Goal: Task Accomplishment & Management: Complete application form

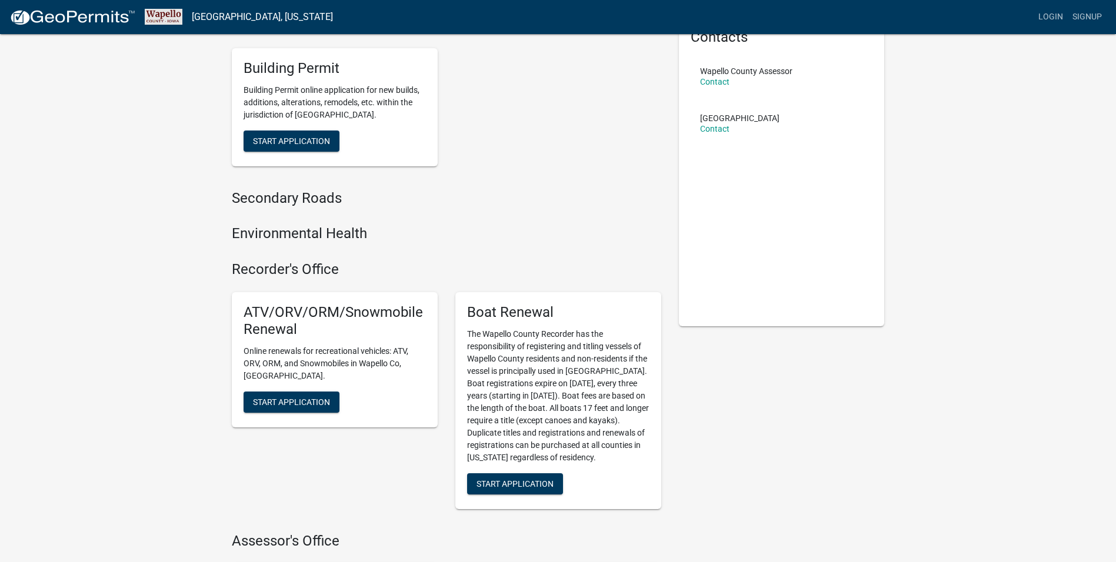
scroll to position [176, 0]
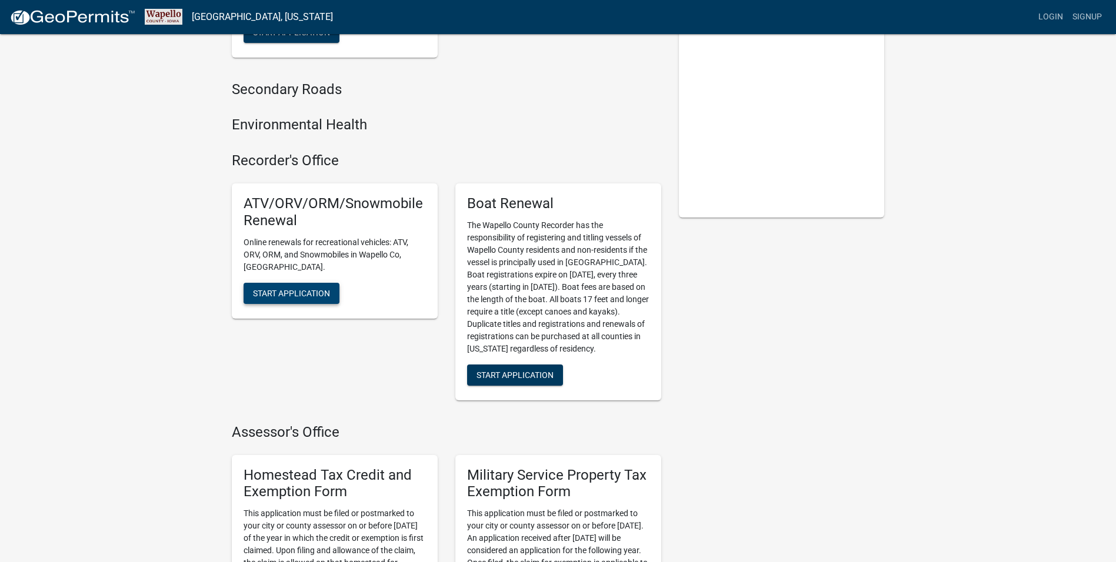
click at [265, 288] on span "Start Application" at bounding box center [291, 292] width 77 height 9
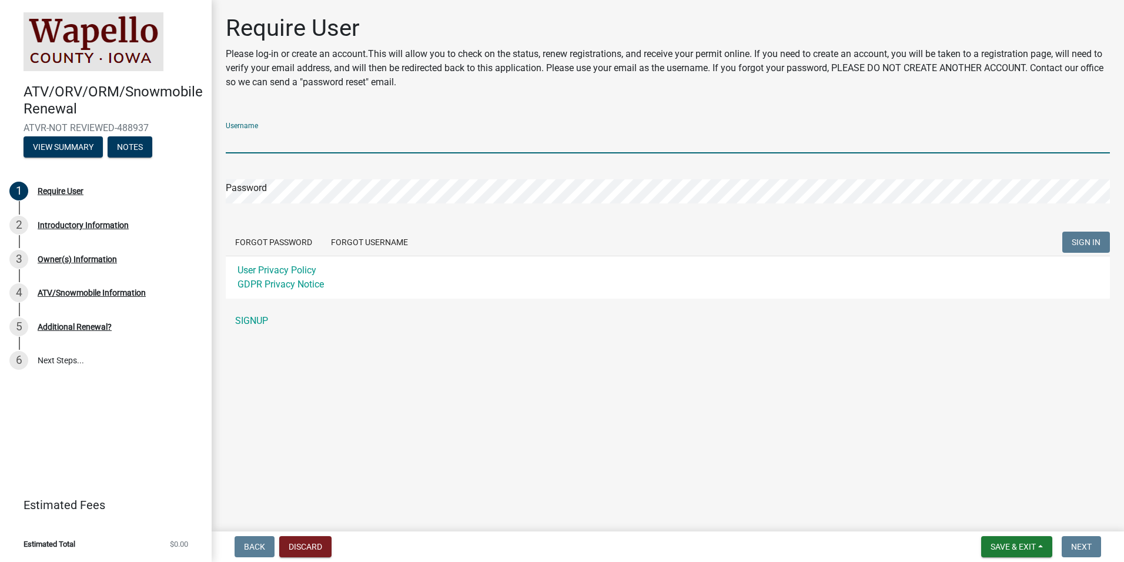
click at [278, 139] on input "Username" at bounding box center [668, 141] width 884 height 24
type input "johnhen"
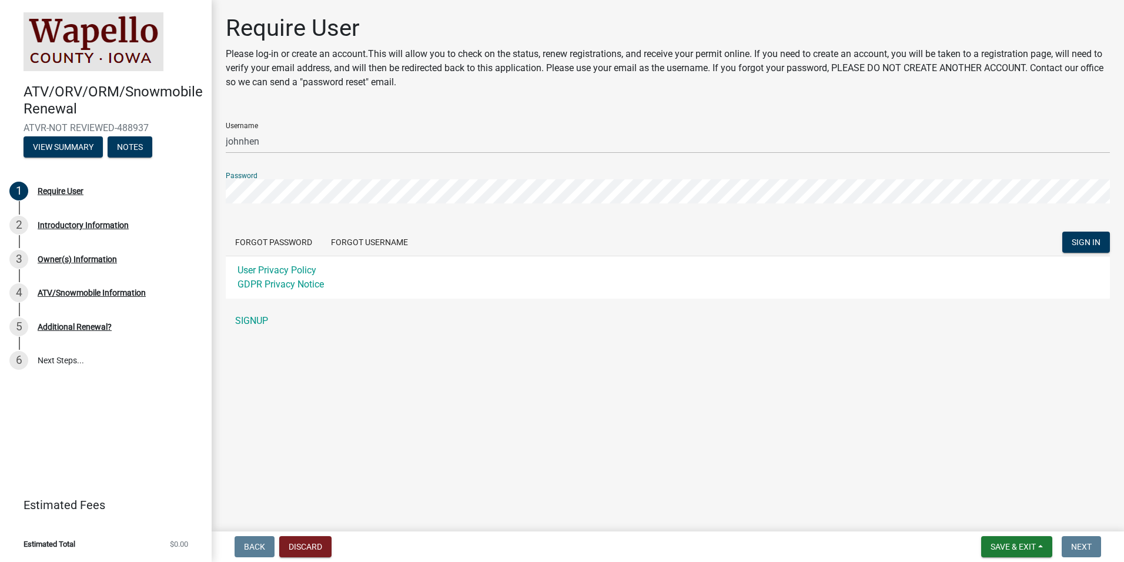
click at [1063, 232] on button "SIGN IN" at bounding box center [1087, 242] width 48 height 21
click at [954, 541] on div "Invalid Username/password" at bounding box center [1029, 536] width 176 height 32
click at [262, 318] on link "SIGNUP" at bounding box center [668, 321] width 884 height 24
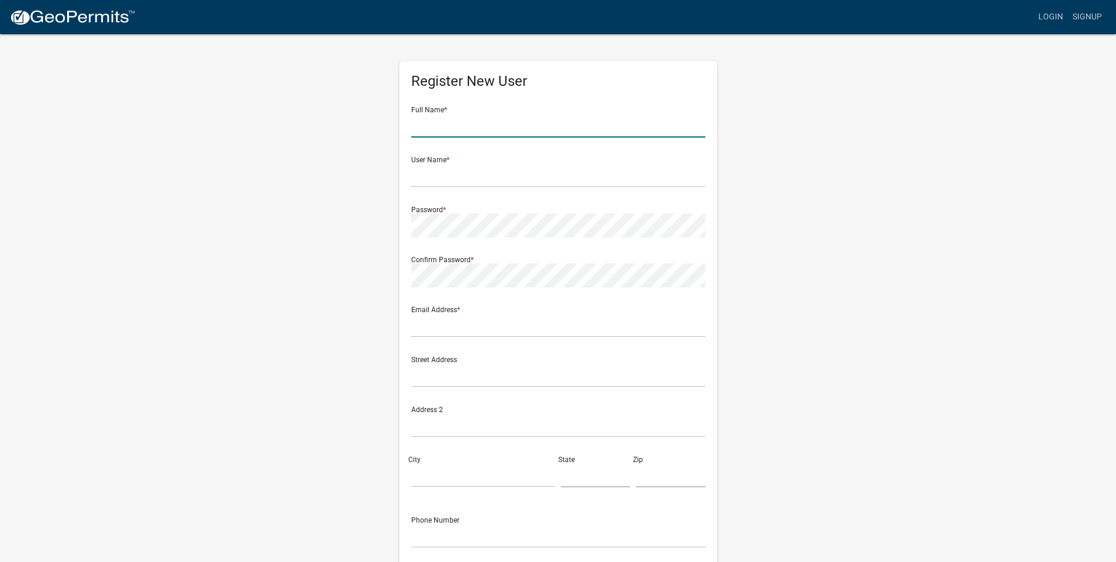
click at [484, 121] on input "text" at bounding box center [558, 126] width 294 height 24
type input "John PAUL HENSCHEID"
type input "[EMAIL_ADDRESS][DOMAIN_NAME]"
type input "[STREET_ADDRESS]"
type input "Ottumwa"
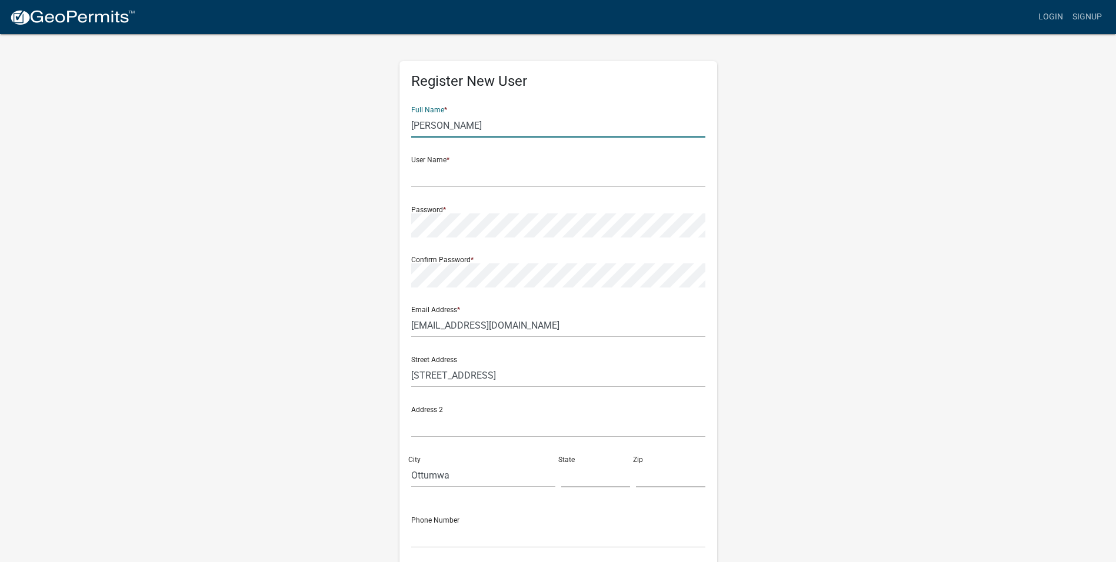
type input "IA"
type input "52501"
type input "7125795543"
drag, startPoint x: 436, startPoint y: 126, endPoint x: 680, endPoint y: 125, distance: 244.1
click at [667, 128] on input "John PAUL HENSCHEID" at bounding box center [558, 126] width 294 height 24
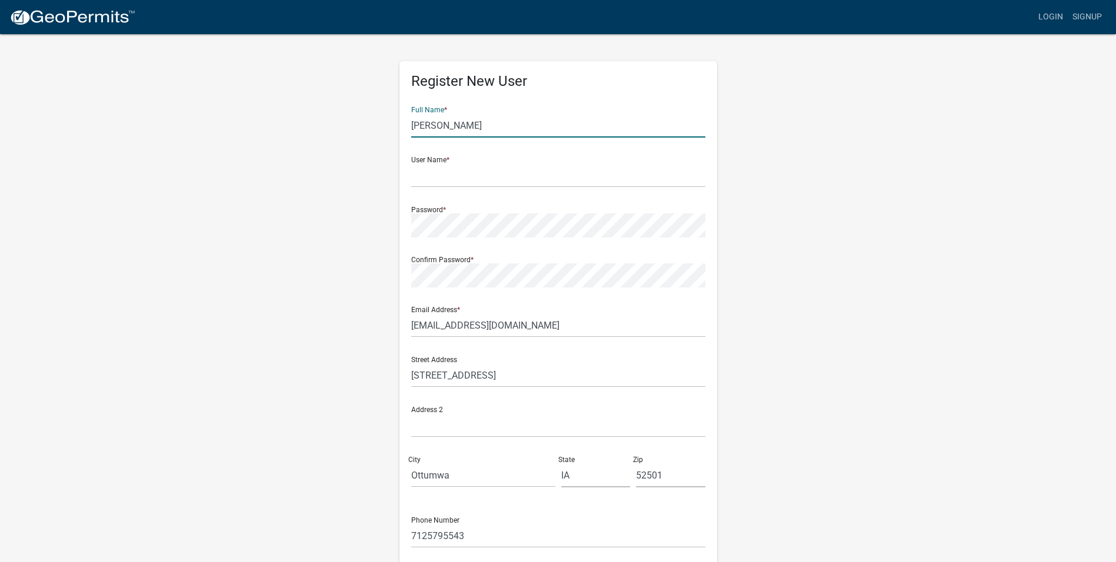
type input "[PERSON_NAME]"
click at [843, 211] on div "Register New User Full Name * John Henscheid User Name * Password * Confirm Pas…" at bounding box center [558, 347] width 670 height 629
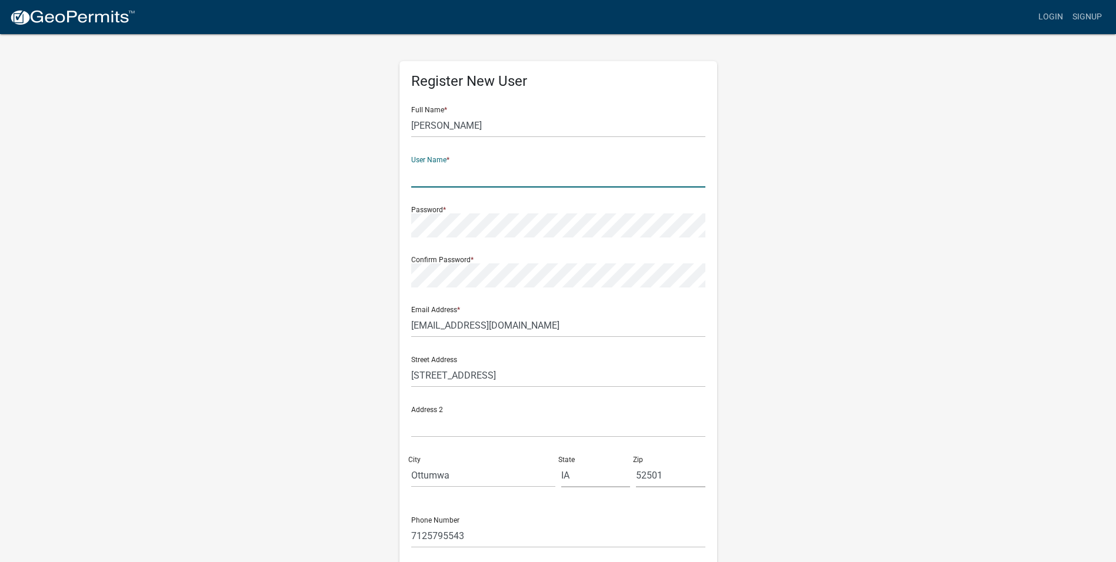
click at [417, 178] on input "text" at bounding box center [558, 175] width 294 height 24
type input "johnhen"
click at [318, 319] on div "Register New User Full Name * John Henscheid User Name * johnhen Password * Con…" at bounding box center [558, 347] width 670 height 629
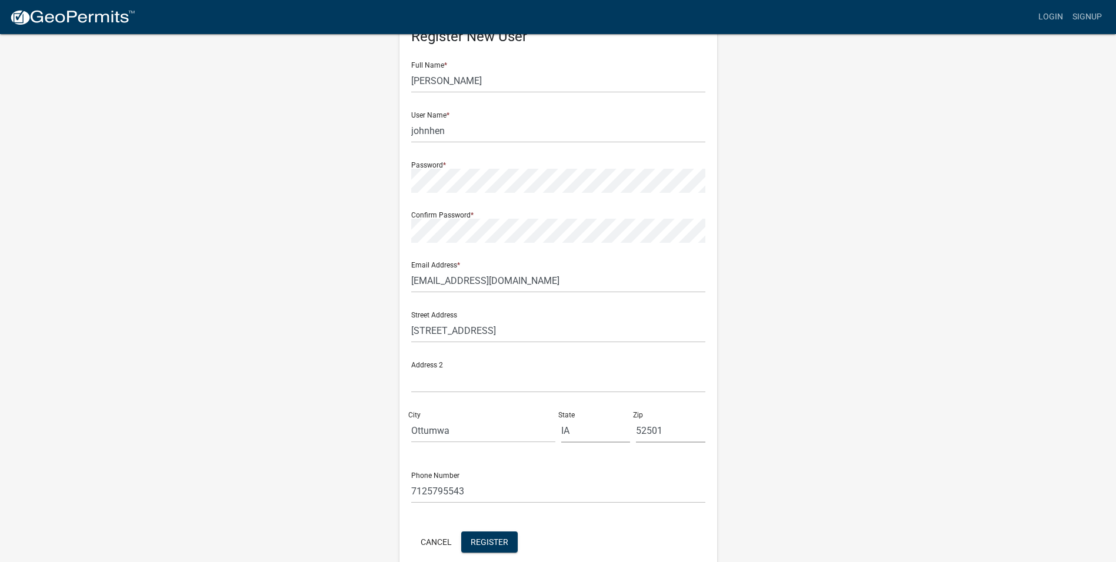
scroll to position [100, 0]
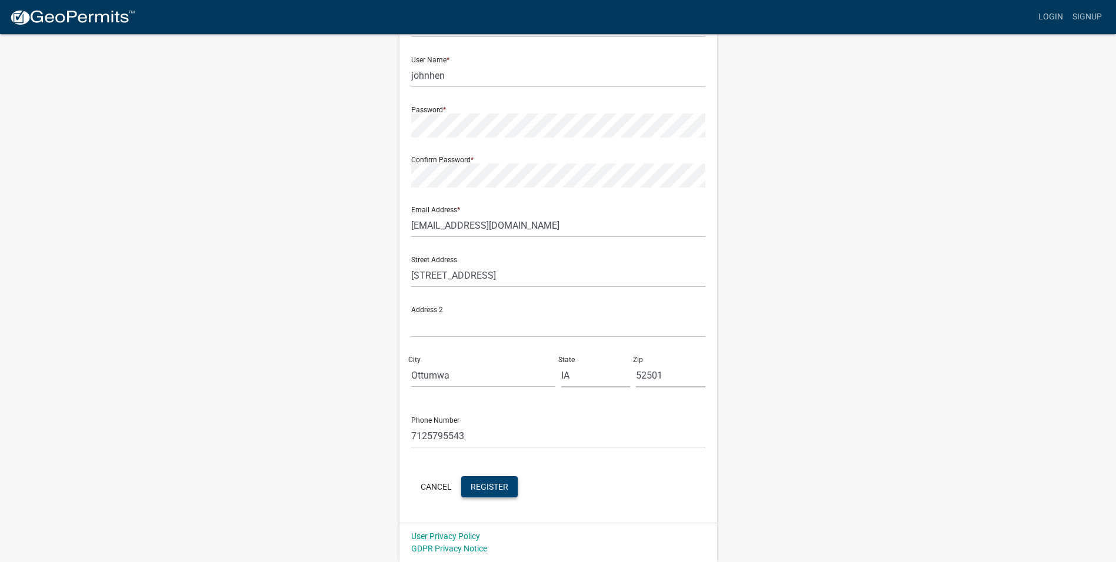
click at [499, 488] on span "Register" at bounding box center [489, 486] width 38 height 9
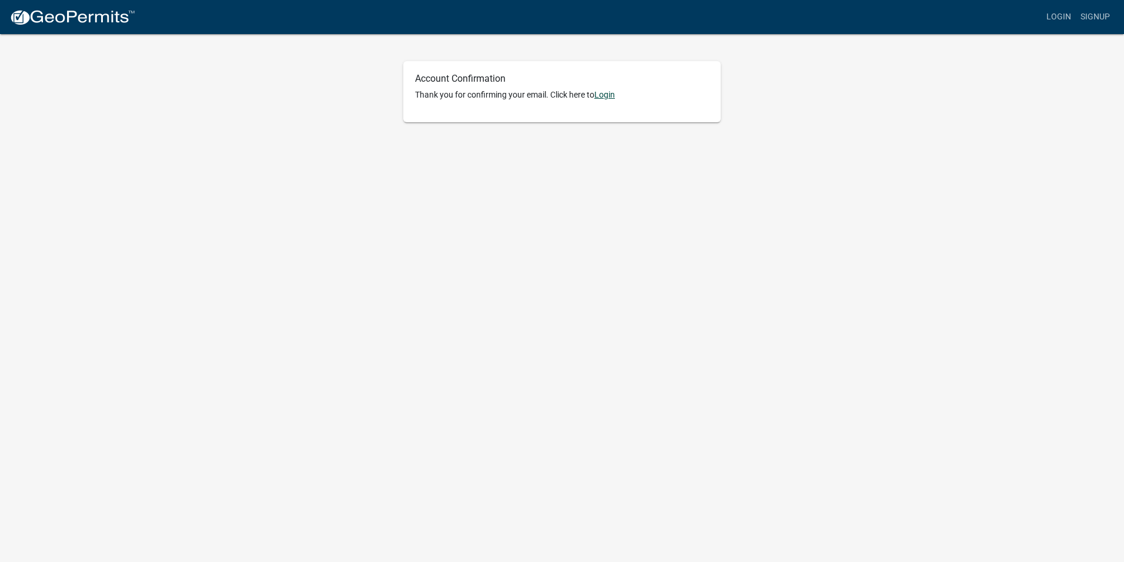
click at [610, 95] on link "Login" at bounding box center [605, 94] width 21 height 9
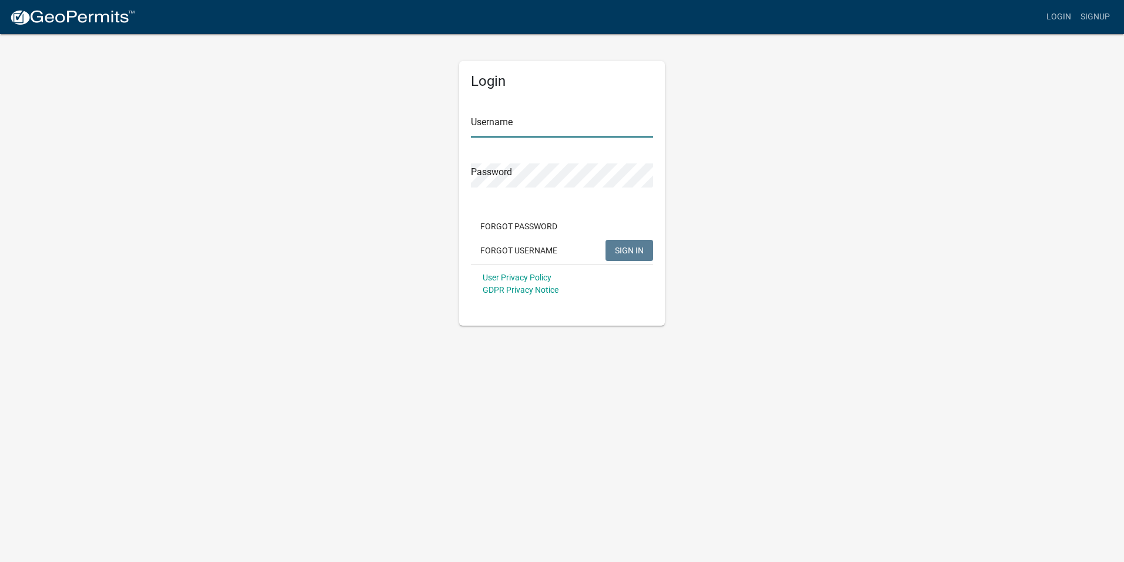
click at [536, 127] on input "Username" at bounding box center [562, 126] width 182 height 24
type input "johnhen"
click at [606, 240] on button "SIGN IN" at bounding box center [630, 250] width 48 height 21
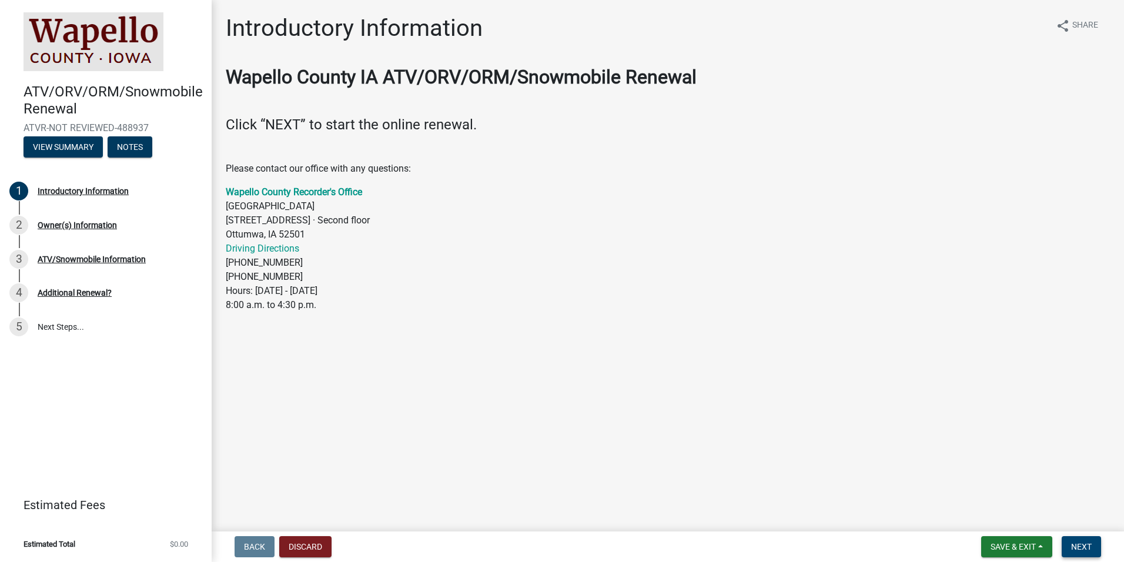
click at [1089, 542] on span "Next" at bounding box center [1081, 546] width 21 height 9
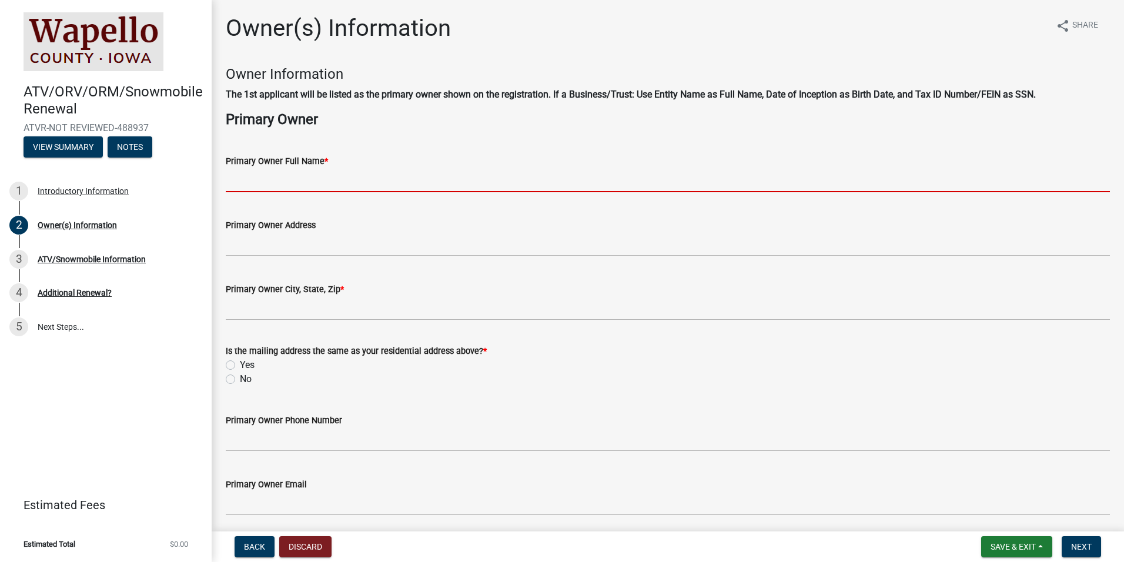
click at [266, 183] on input "Primary Owner Full Name *" at bounding box center [668, 180] width 884 height 24
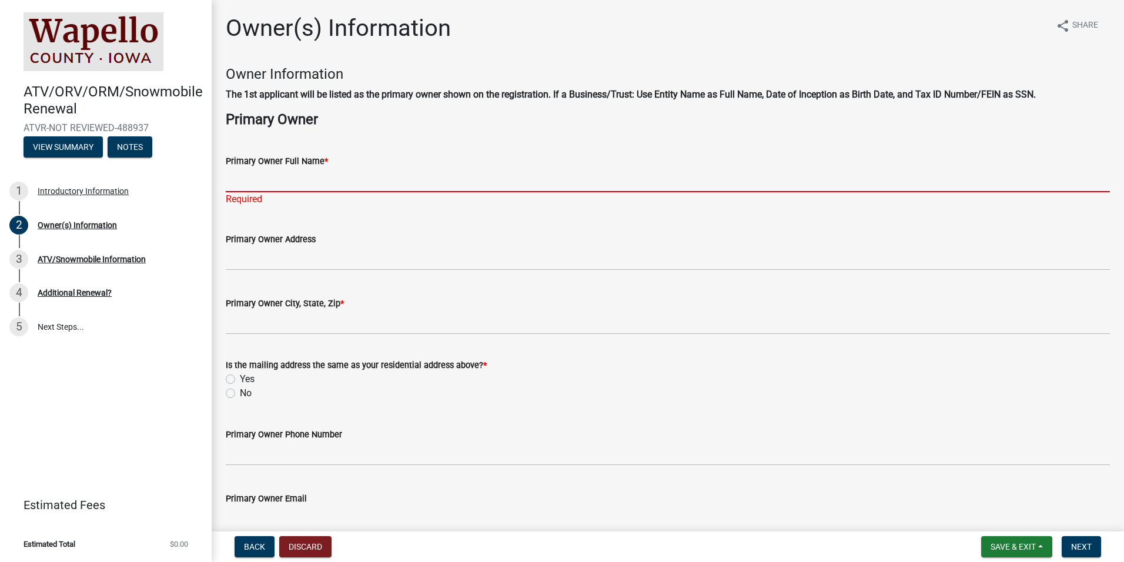
click at [245, 185] on input "Primary Owner Full Name *" at bounding box center [668, 180] width 884 height 24
type input "[PERSON_NAME]"
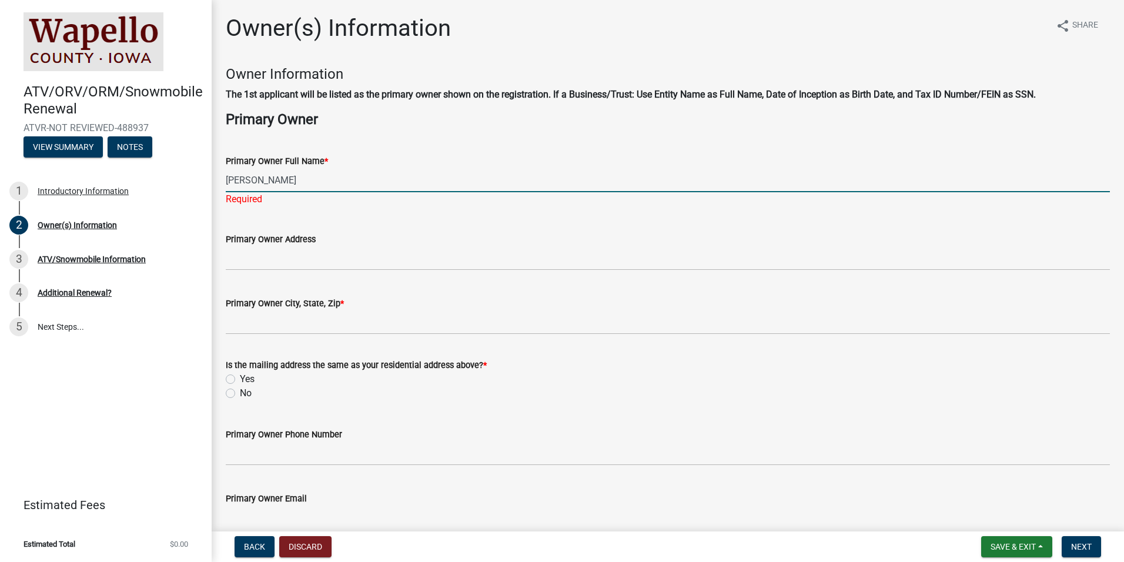
type input "[STREET_ADDRESS]"
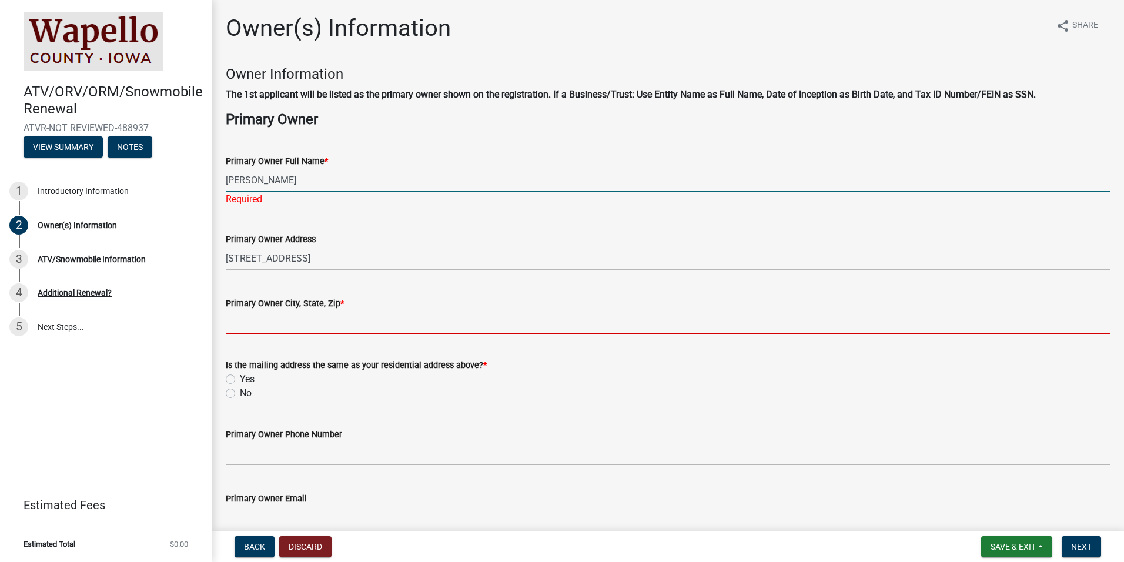
type input "Ottumwa"
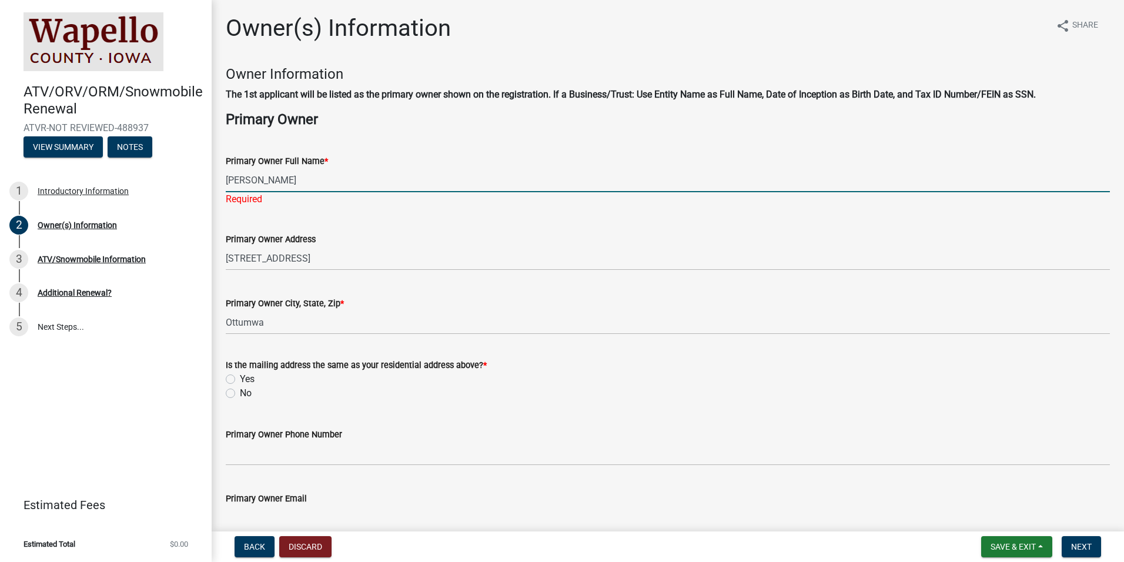
type input "7125795543"
type input "[EMAIL_ADDRESS][DOMAIN_NAME]"
type input "[DATE]"
type input "IA"
select select "10"
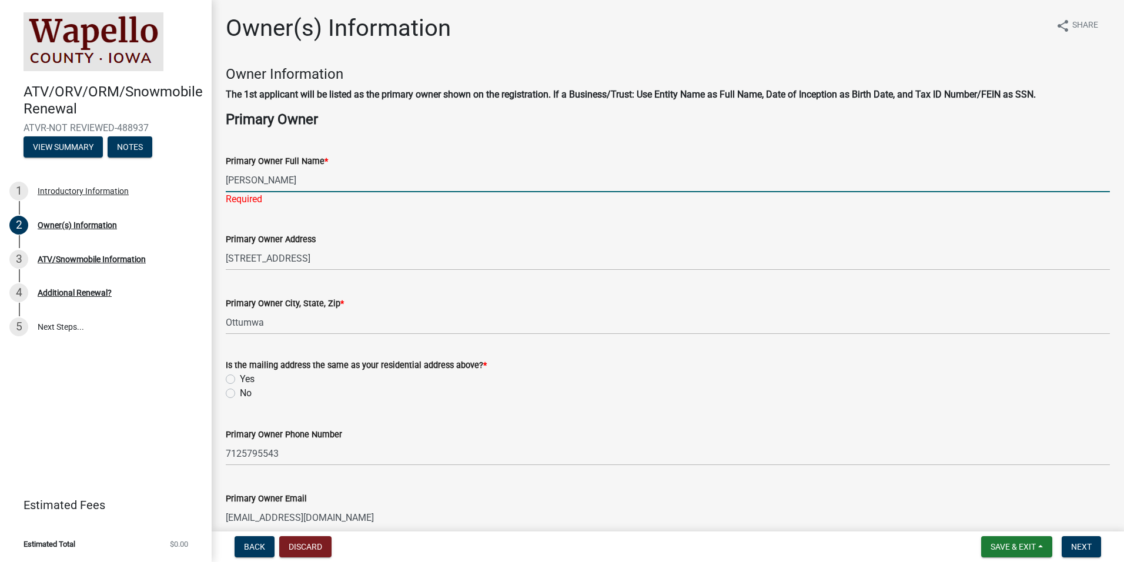
select select "2025"
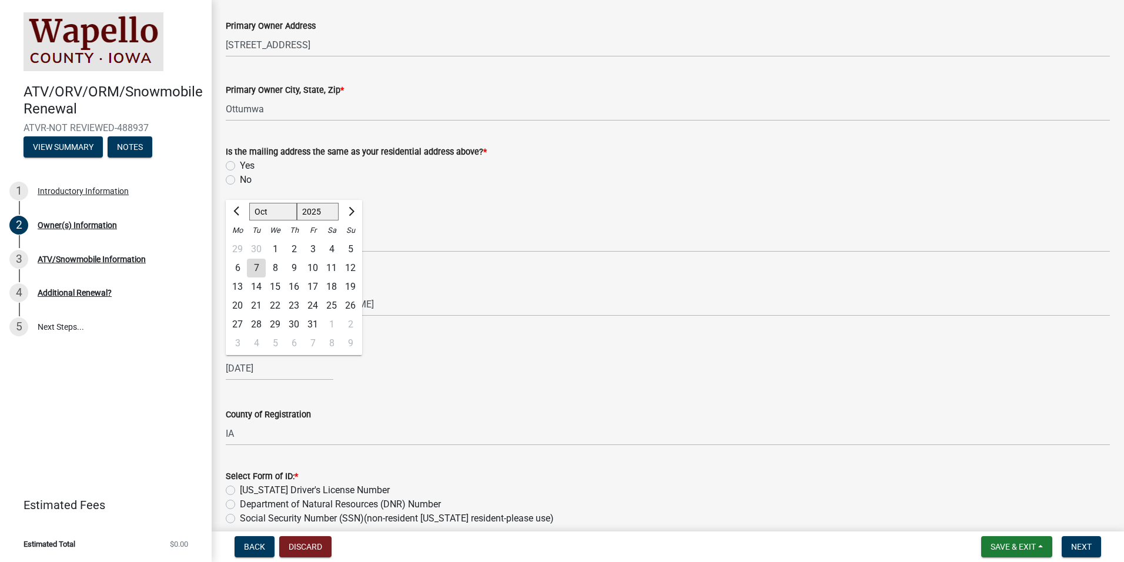
scroll to position [235, 0]
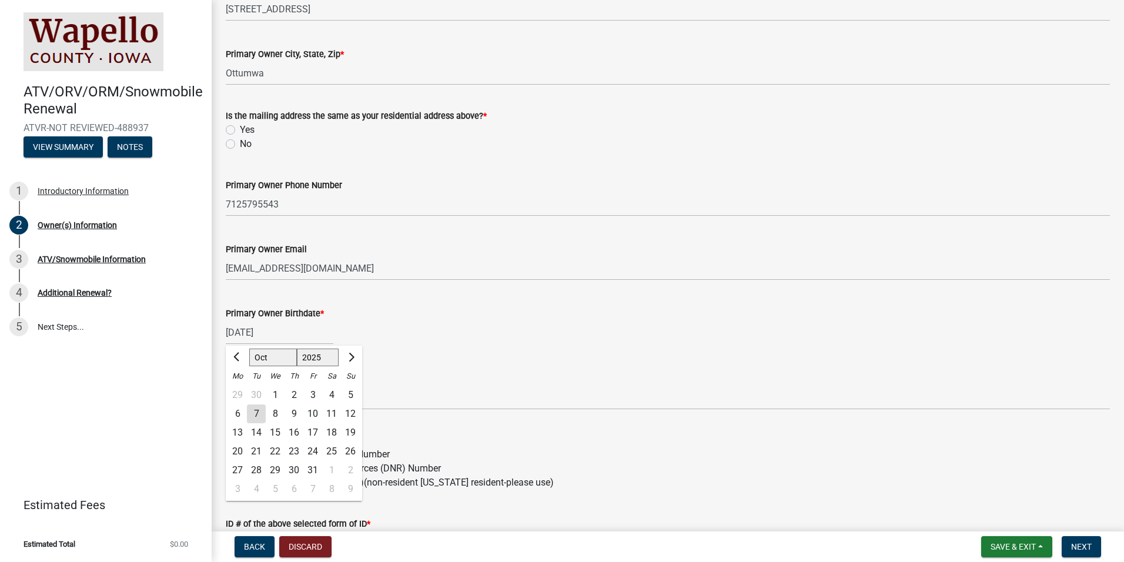
click at [240, 127] on label "Yes" at bounding box center [247, 130] width 15 height 14
click at [240, 127] on input "Yes" at bounding box center [244, 127] width 8 height 8
radio input "true"
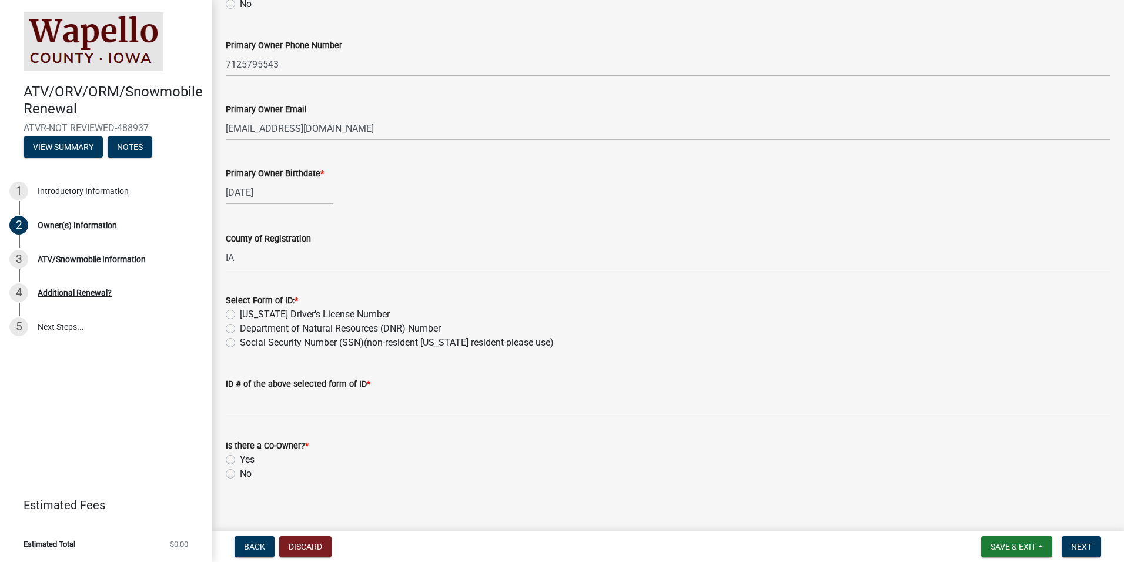
scroll to position [386, 0]
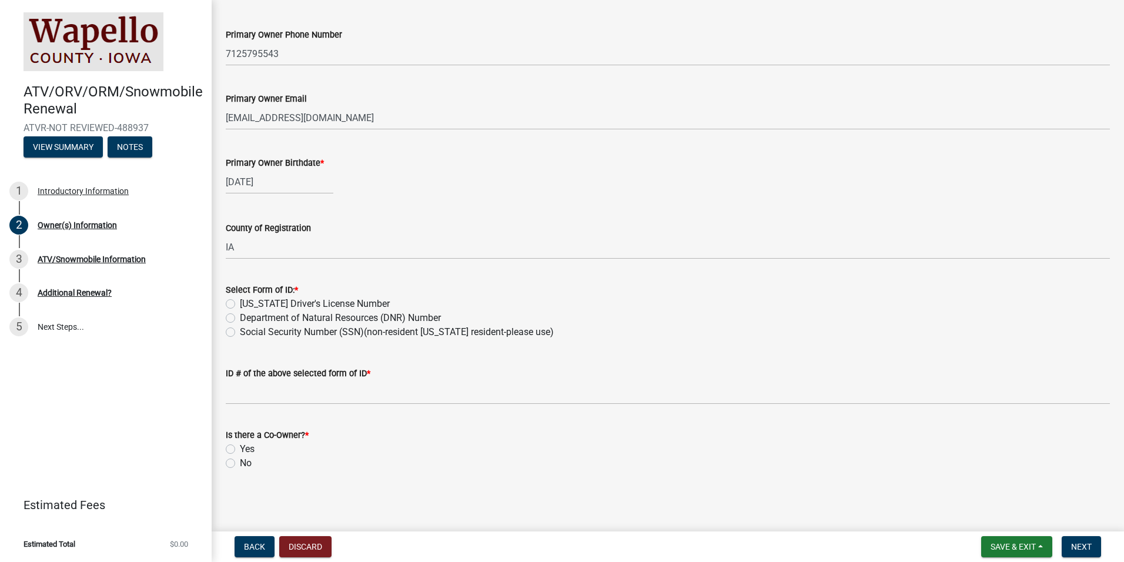
click at [280, 319] on label "Department of Natural Resources (DNR) Number" at bounding box center [340, 318] width 201 height 14
click at [248, 319] on input "Department of Natural Resources (DNR) Number" at bounding box center [244, 315] width 8 height 8
radio input "true"
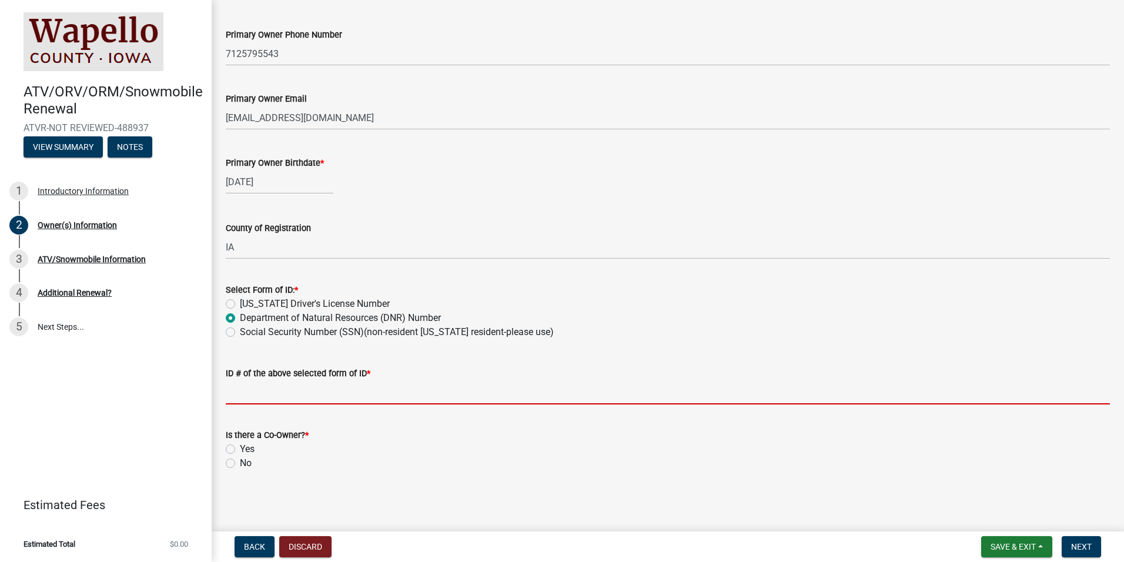
click at [236, 398] on input "ID # of the above selected form of ID *" at bounding box center [668, 392] width 884 height 24
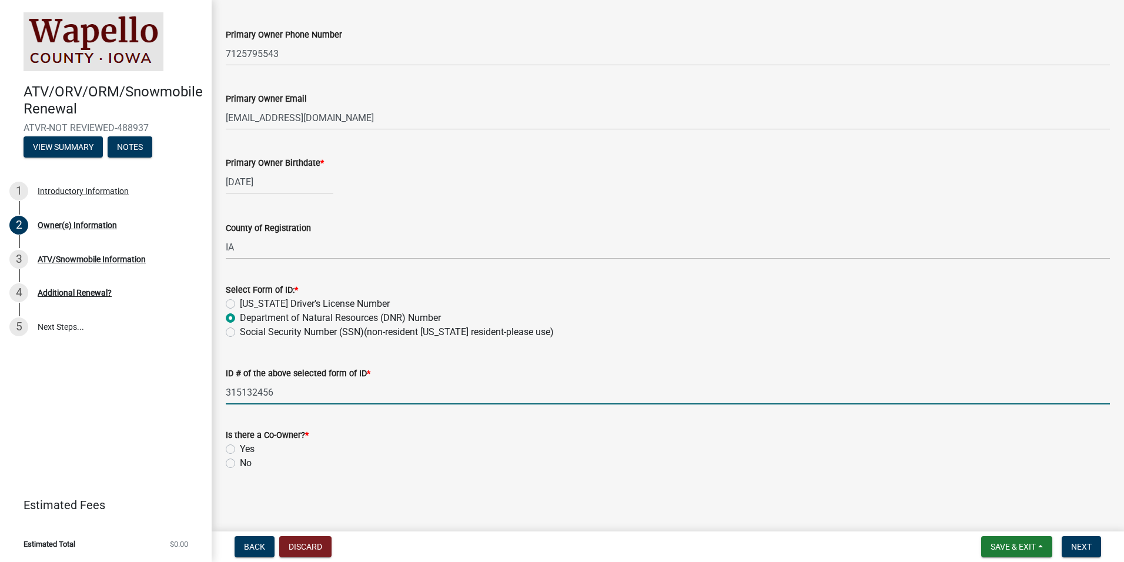
type input "315132456"
click at [242, 465] on label "No" at bounding box center [246, 463] width 12 height 14
click at [242, 464] on input "No" at bounding box center [244, 460] width 8 height 8
radio input "true"
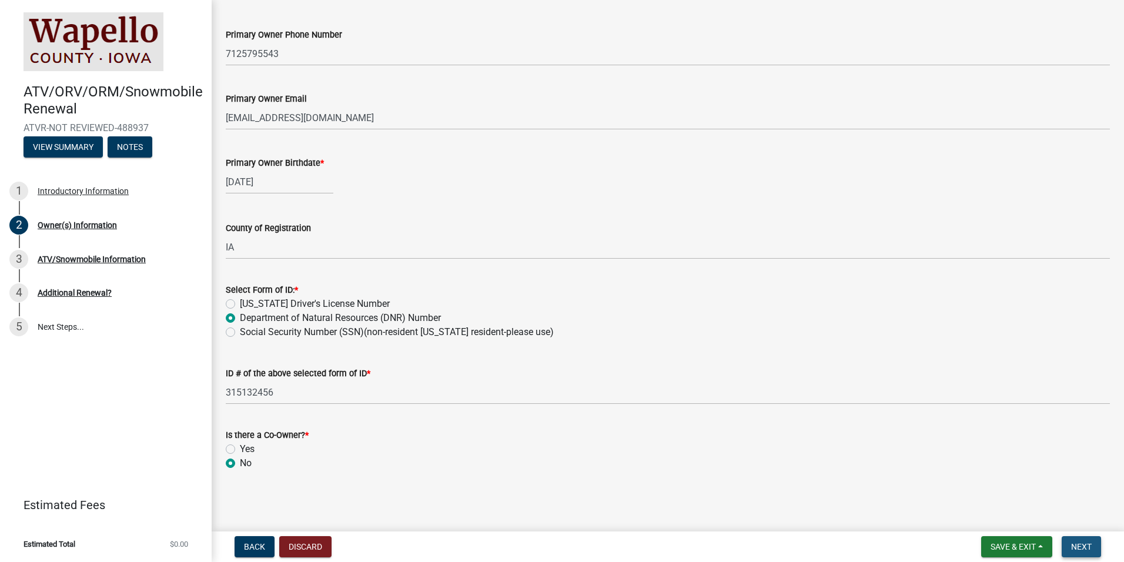
click at [1081, 548] on span "Next" at bounding box center [1081, 546] width 21 height 9
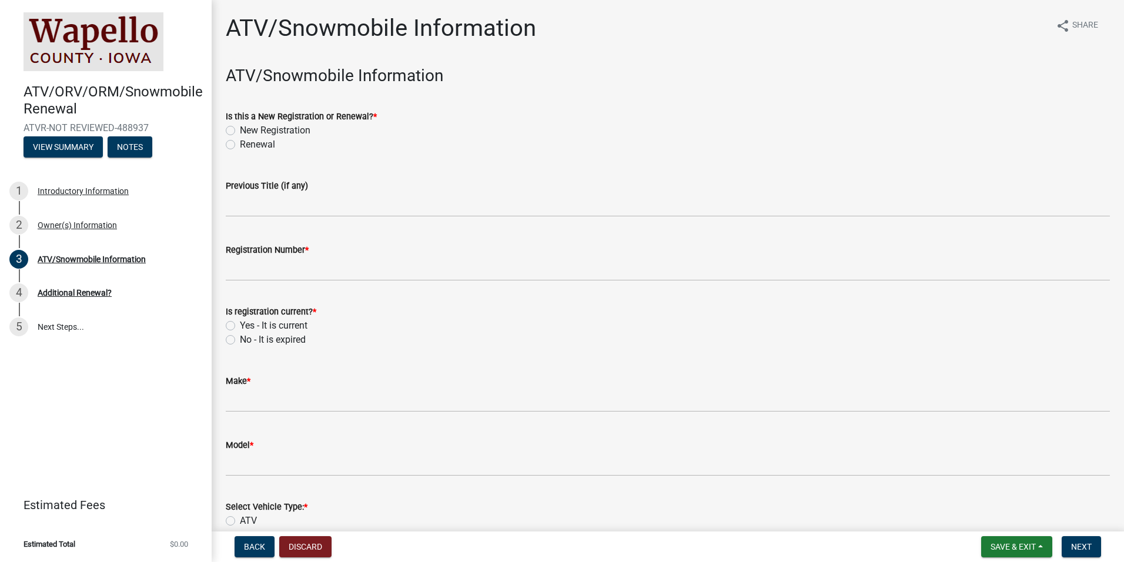
click at [249, 145] on label "Renewal" at bounding box center [257, 145] width 35 height 14
click at [248, 145] on input "Renewal" at bounding box center [244, 142] width 8 height 8
radio input "true"
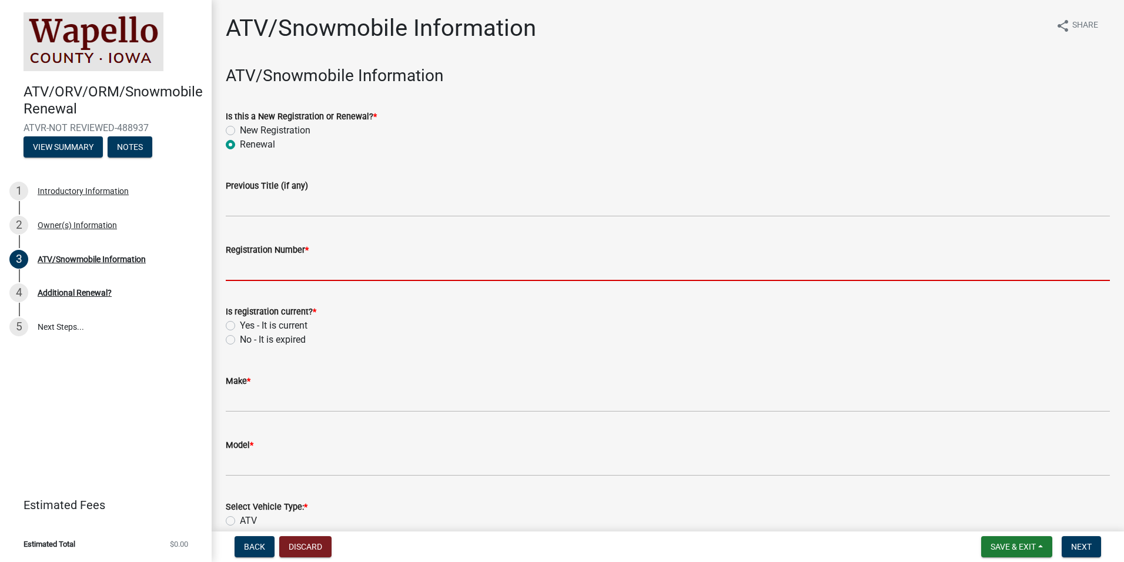
click at [240, 271] on input "Registration Number *" at bounding box center [668, 269] width 884 height 24
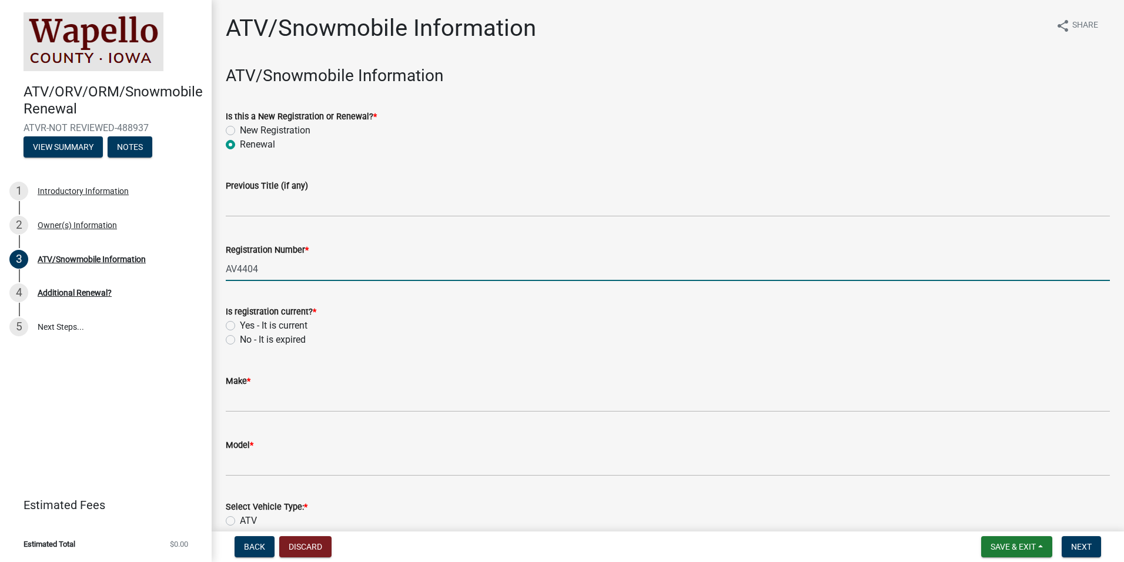
type input "AV4404"
click at [240, 325] on label "Yes - It is current" at bounding box center [274, 326] width 68 height 14
click at [240, 325] on input "Yes - It is current" at bounding box center [244, 323] width 8 height 8
radio input "true"
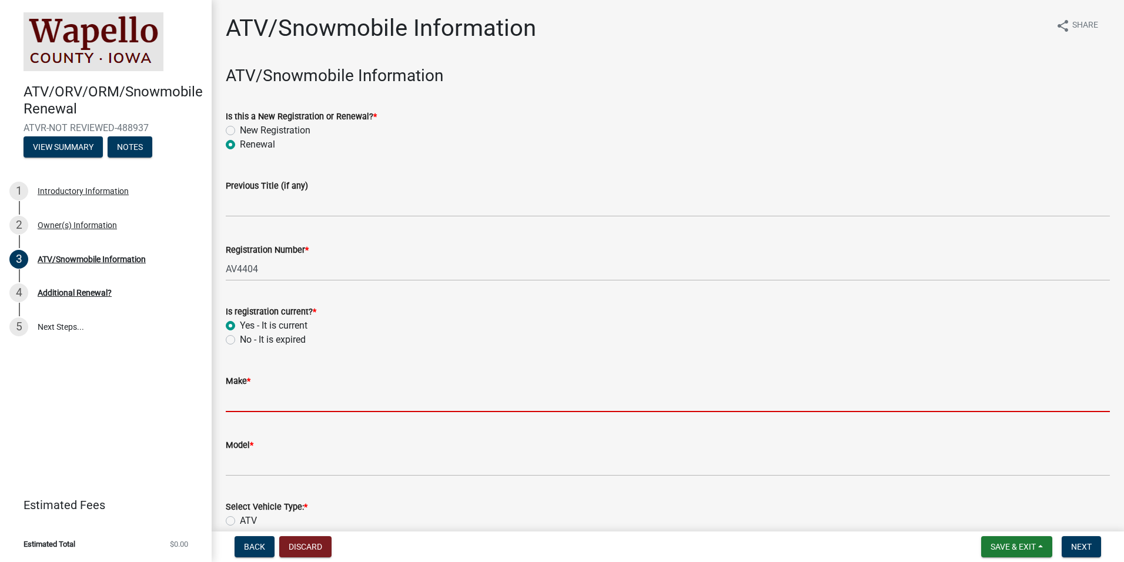
click at [253, 402] on input "Make *" at bounding box center [668, 400] width 884 height 24
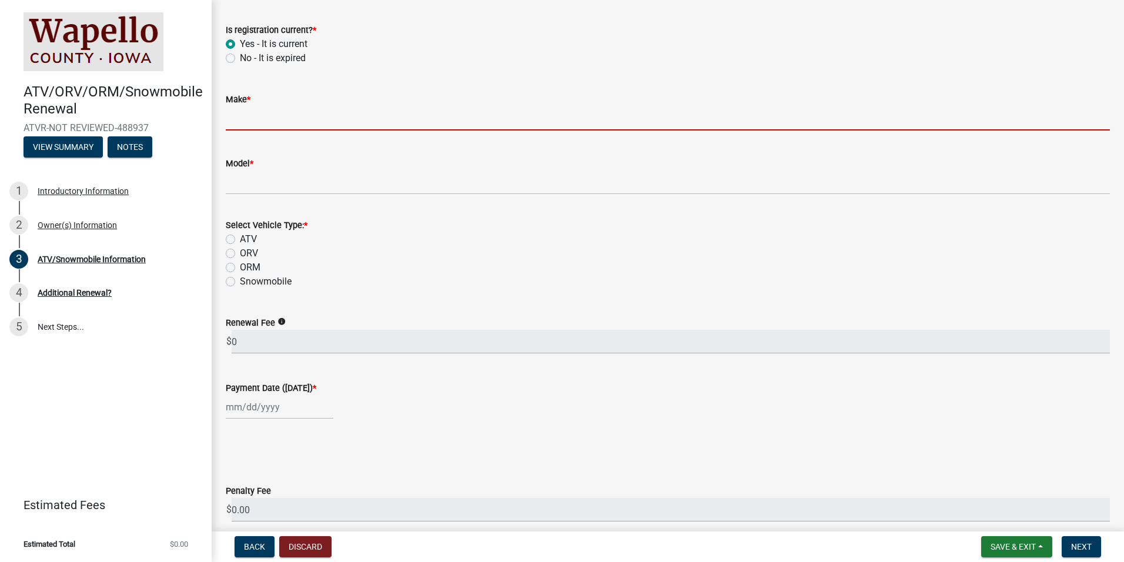
scroll to position [333, 0]
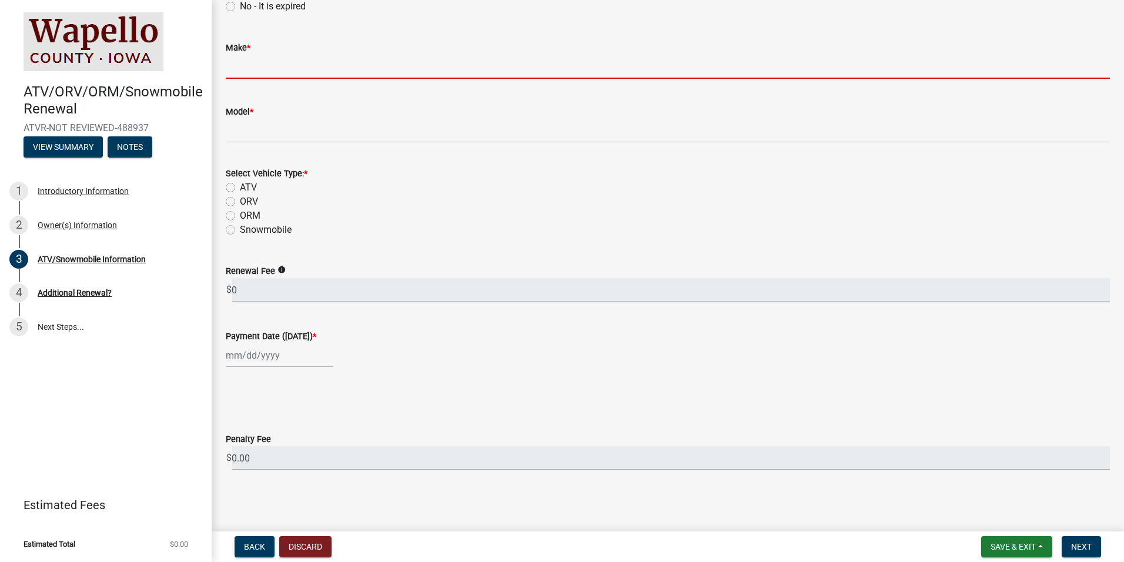
click at [236, 186] on div "Select Vehicle Type: * ATV ORV ORM Snowmobile" at bounding box center [668, 201] width 884 height 71
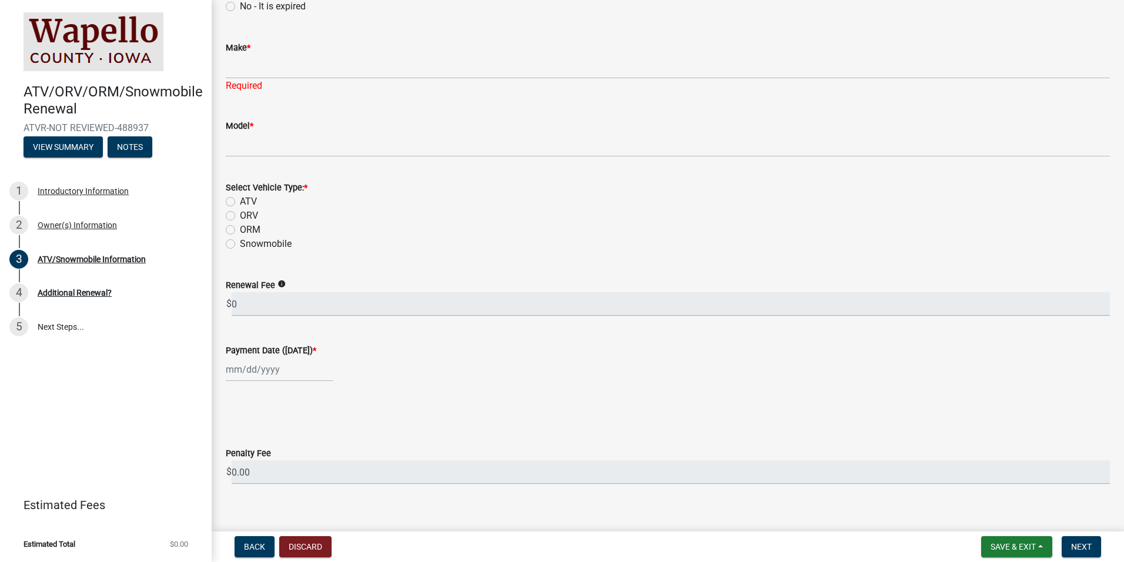
click at [232, 195] on div "ATV" at bounding box center [668, 202] width 884 height 14
click at [240, 203] on label "ATV" at bounding box center [248, 202] width 17 height 14
click at [240, 202] on input "ATV" at bounding box center [244, 199] width 8 height 8
radio input "true"
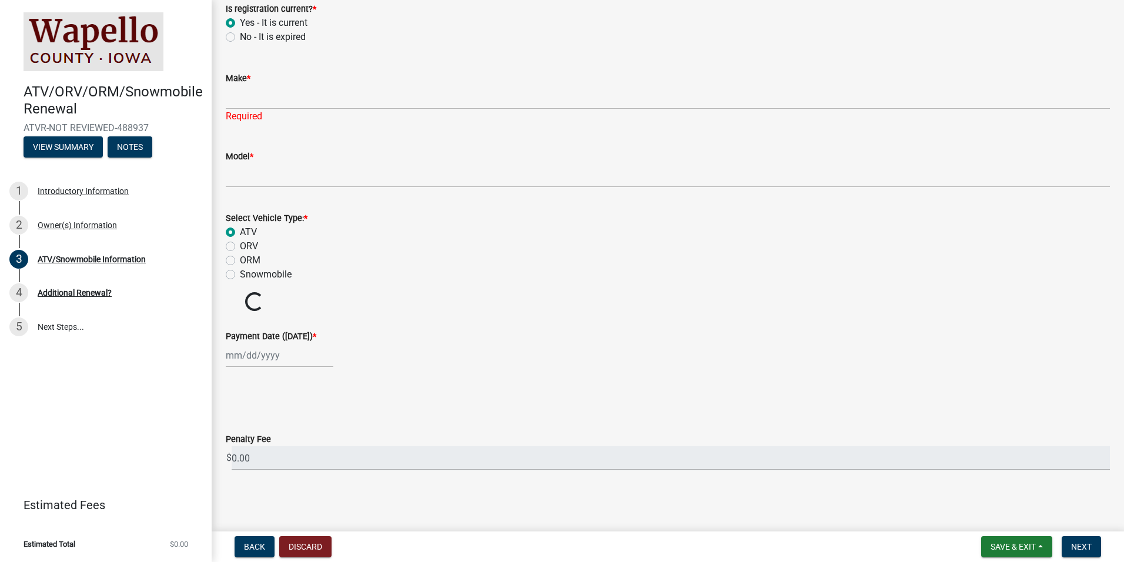
scroll to position [303, 0]
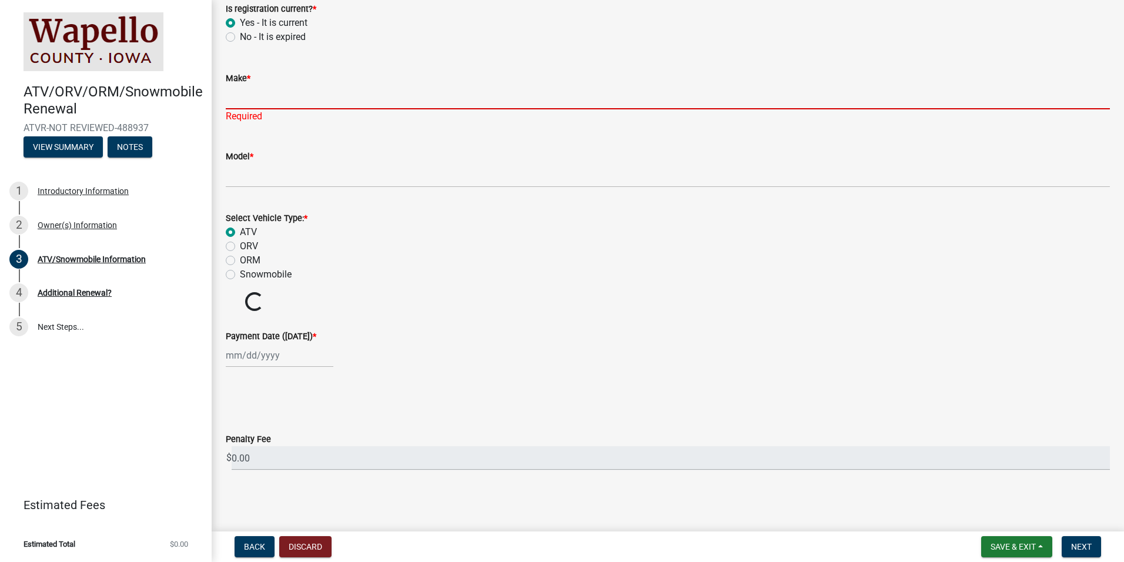
click at [243, 98] on input "Make *" at bounding box center [668, 97] width 884 height 24
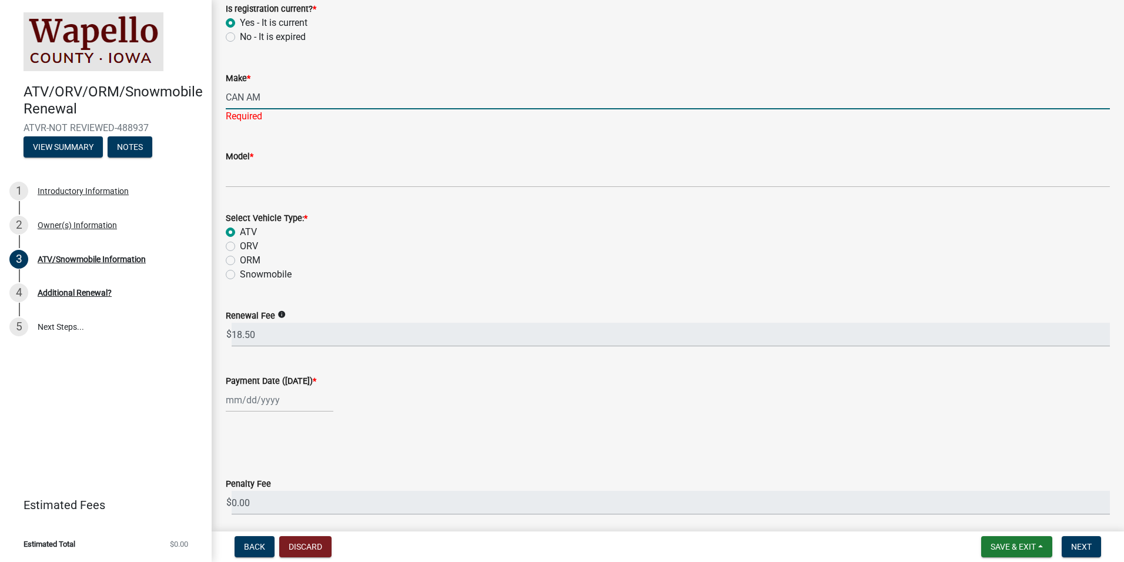
type input "CAN AM"
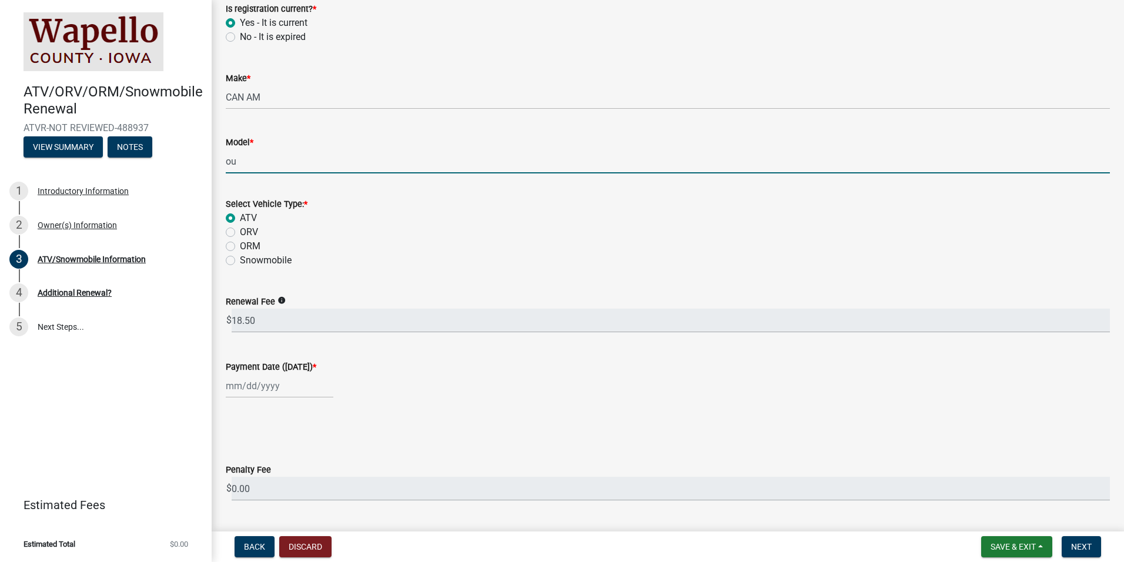
type input "o"
type input "OUTLANDER"
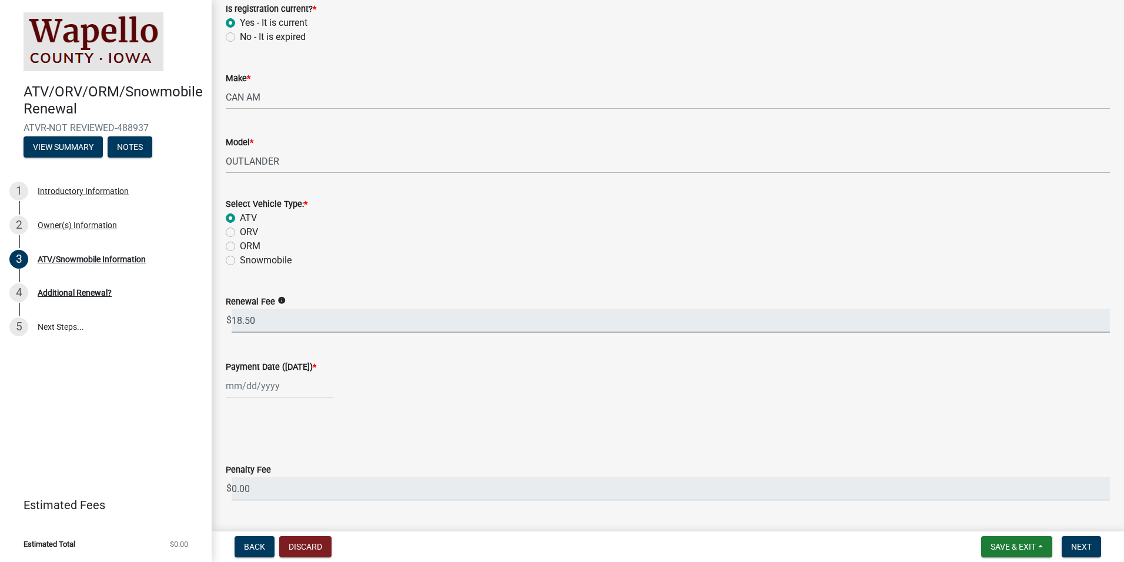
click at [305, 331] on input "18.50" at bounding box center [671, 321] width 879 height 24
click at [271, 388] on div at bounding box center [280, 386] width 108 height 24
select select "10"
select select "2025"
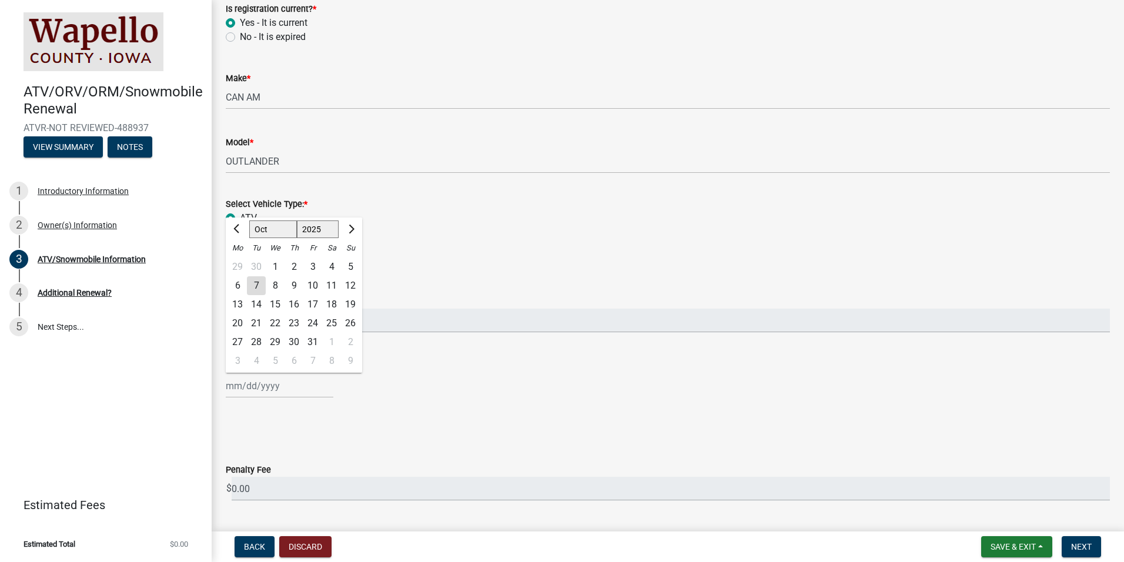
click at [256, 283] on div "7" at bounding box center [256, 285] width 19 height 19
type input "[DATE]"
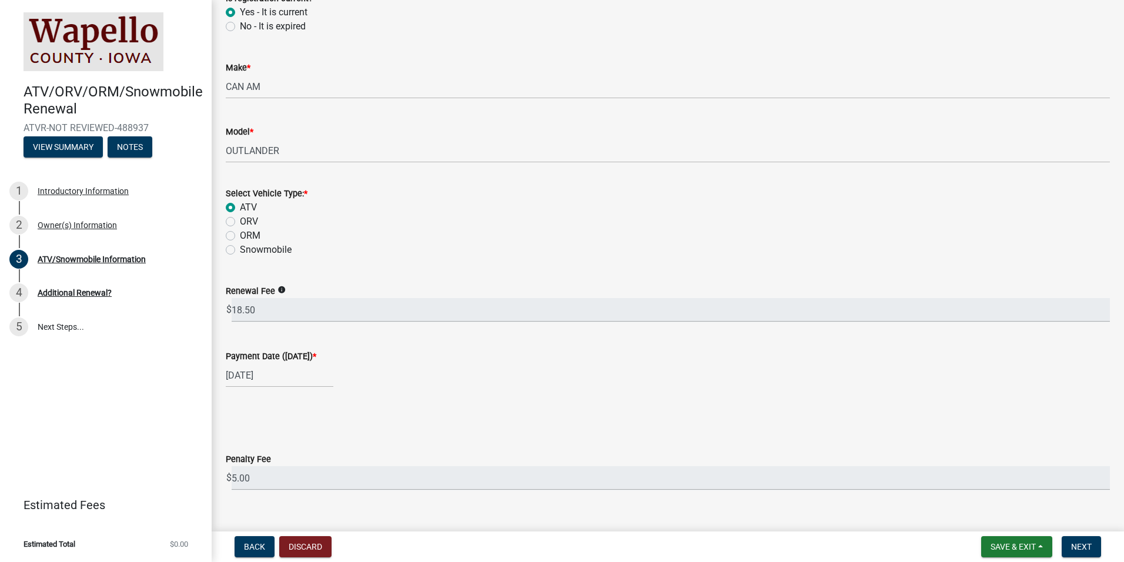
scroll to position [333, 0]
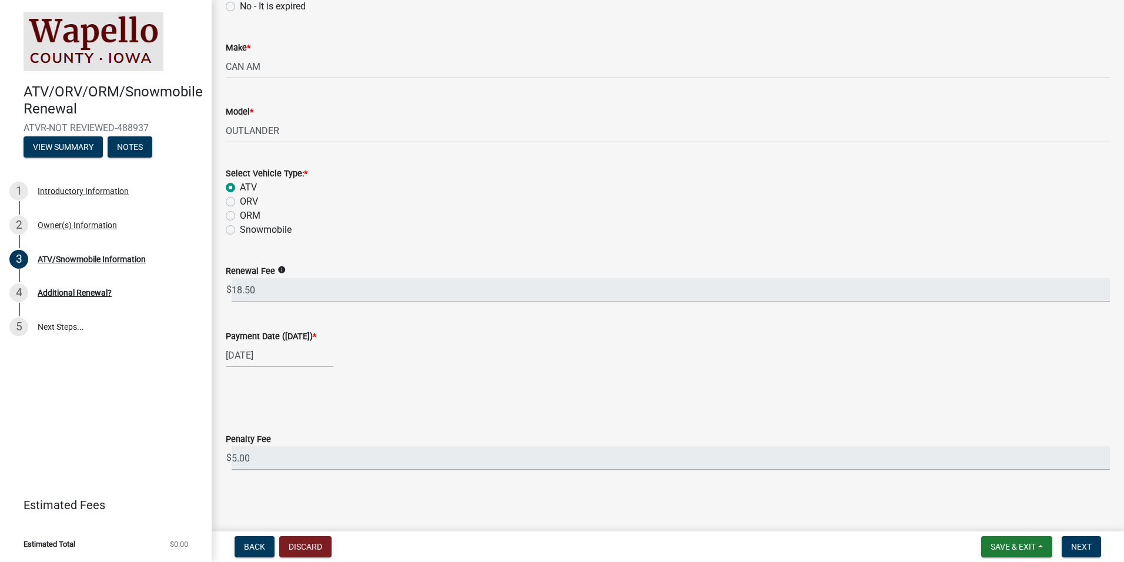
click at [994, 459] on input "5.00" at bounding box center [671, 458] width 879 height 24
drag, startPoint x: 194, startPoint y: 465, endPoint x: 181, endPoint y: 463, distance: 13.1
click at [181, 463] on div "ATV/ORV/ORM/Snowmobile Renewal ATVR-NOT REVIEWED-488937 View Summary Notes 1 In…" at bounding box center [562, 281] width 1124 height 562
click at [1089, 540] on button "Next" at bounding box center [1081, 546] width 39 height 21
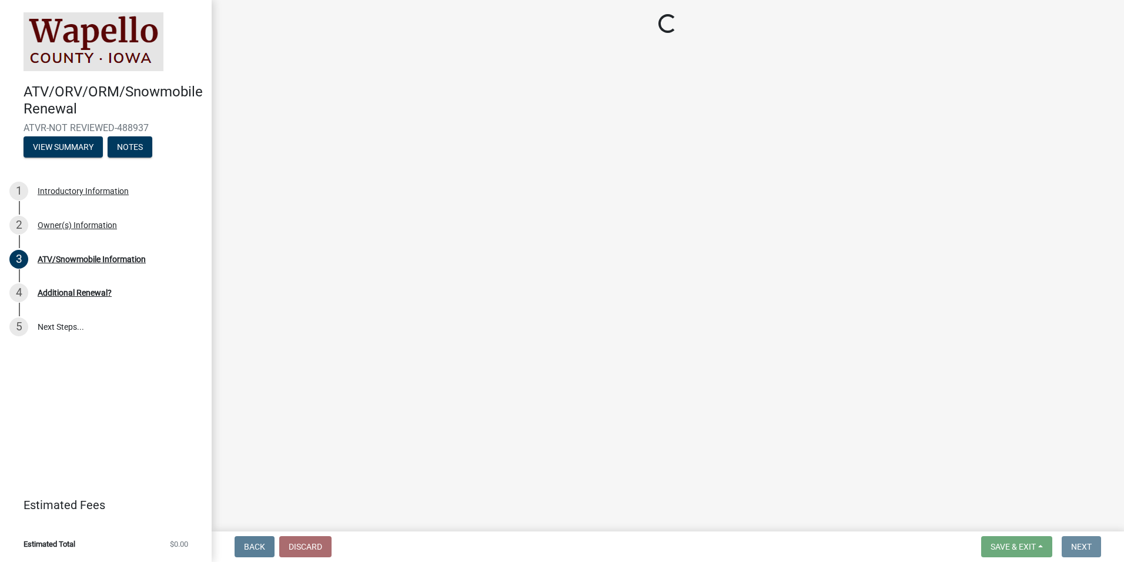
scroll to position [0, 0]
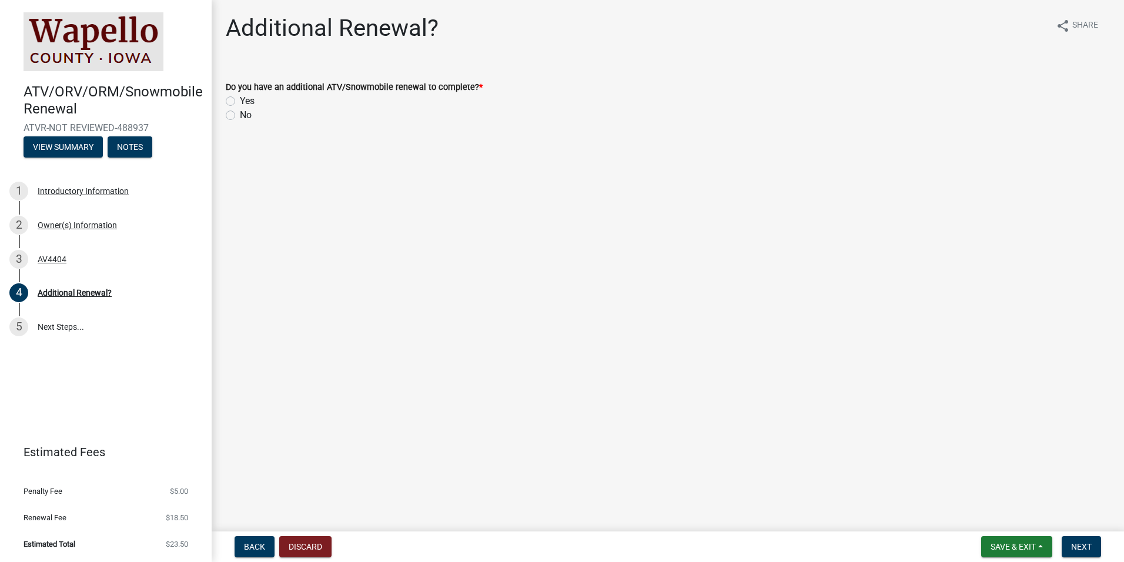
click at [252, 102] on label "Yes" at bounding box center [247, 101] width 15 height 14
click at [248, 102] on input "Yes" at bounding box center [244, 98] width 8 height 8
radio input "true"
click at [1079, 546] on span "Next" at bounding box center [1081, 546] width 21 height 9
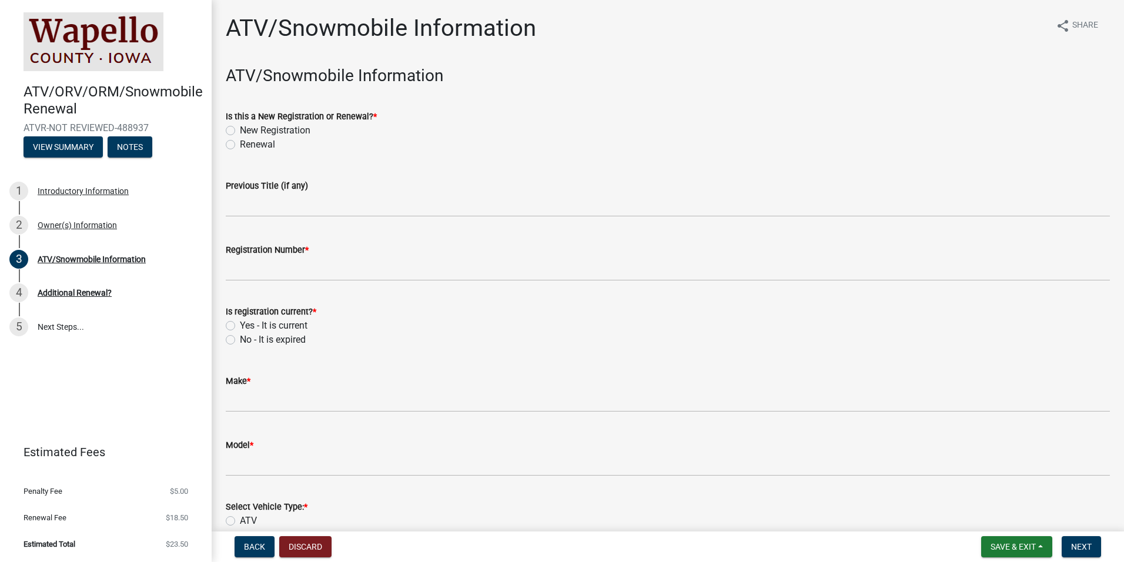
click at [240, 146] on label "Renewal" at bounding box center [257, 145] width 35 height 14
click at [240, 145] on input "Renewal" at bounding box center [244, 142] width 8 height 8
radio input "true"
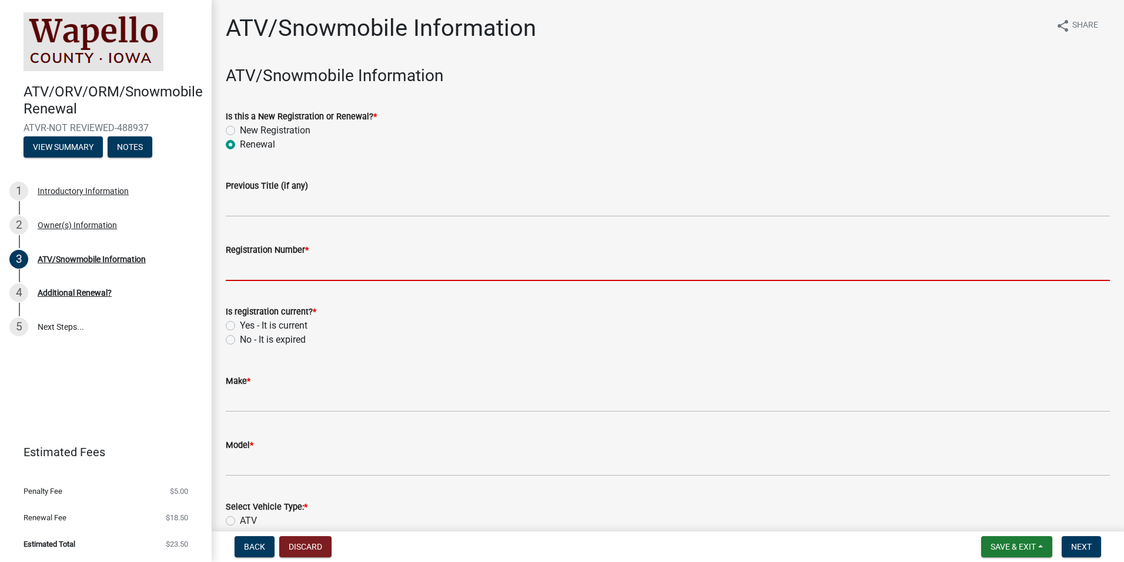
click at [244, 266] on input "Registration Number *" at bounding box center [668, 269] width 884 height 24
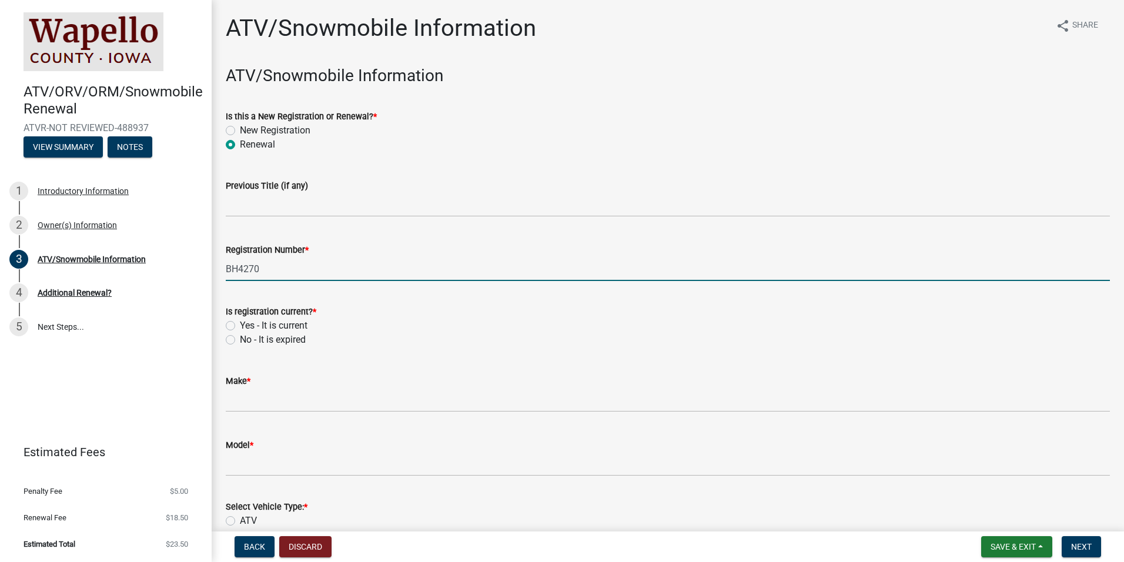
type input "BH4270"
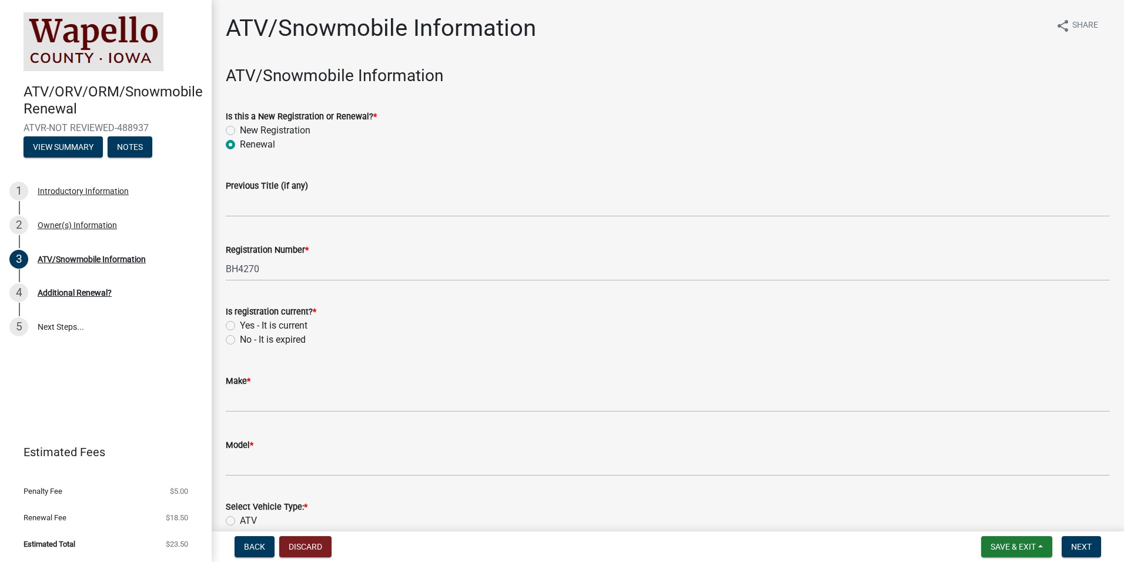
click at [246, 328] on label "Yes - It is current" at bounding box center [274, 326] width 68 height 14
click at [246, 326] on input "Yes - It is current" at bounding box center [244, 323] width 8 height 8
radio input "true"
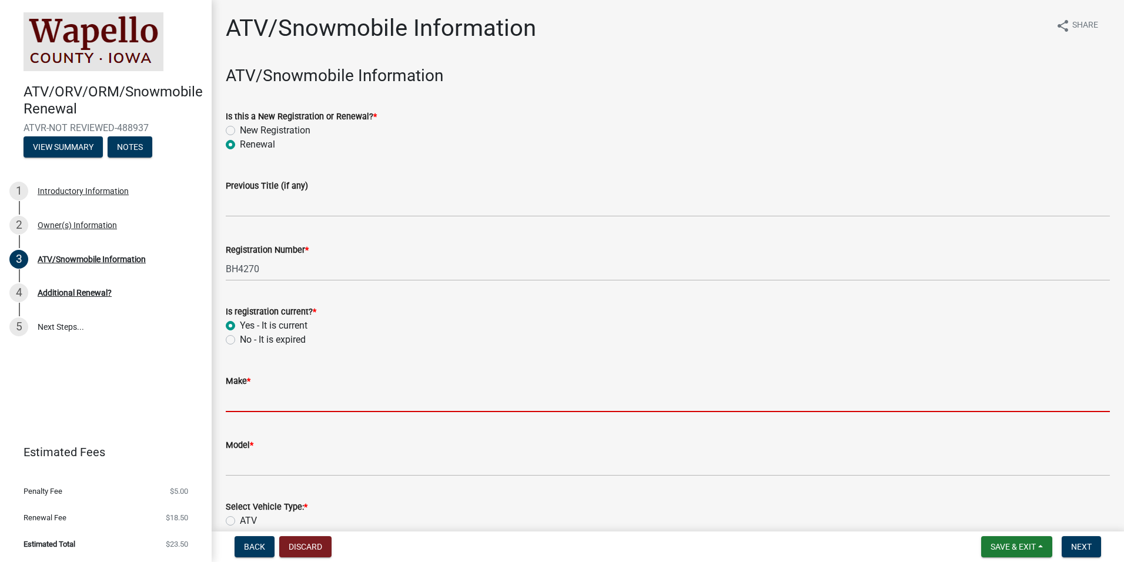
click at [245, 406] on input "Make *" at bounding box center [668, 400] width 884 height 24
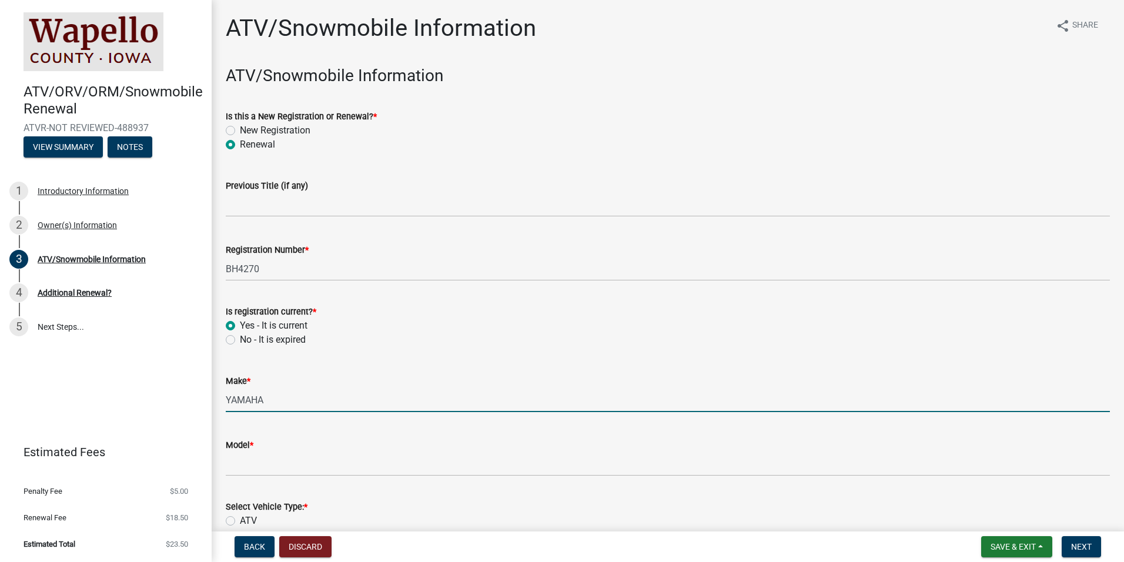
type input "YAMAHA"
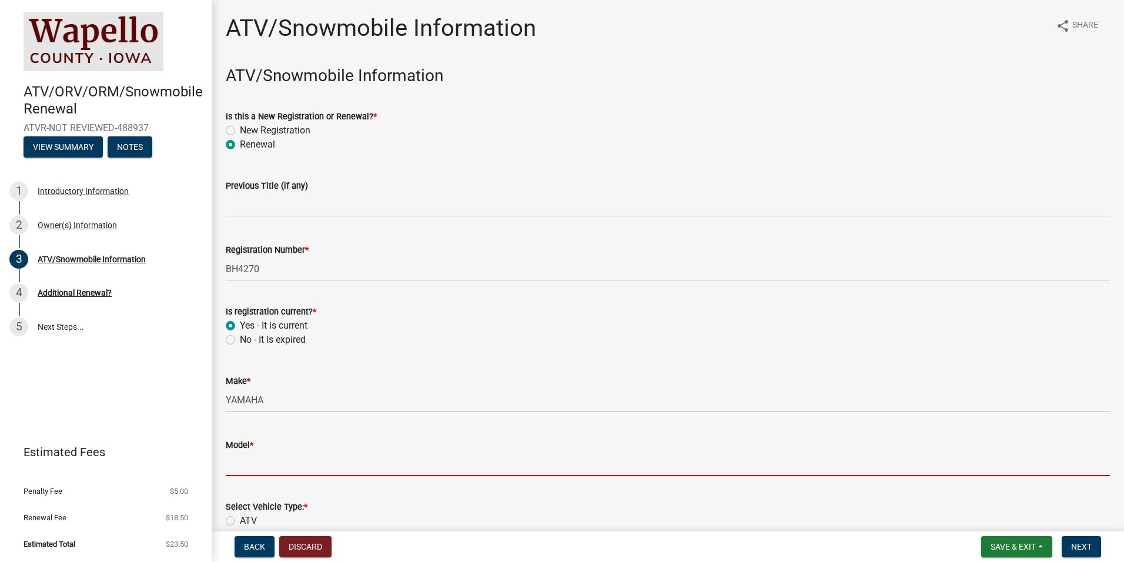
type input "r"
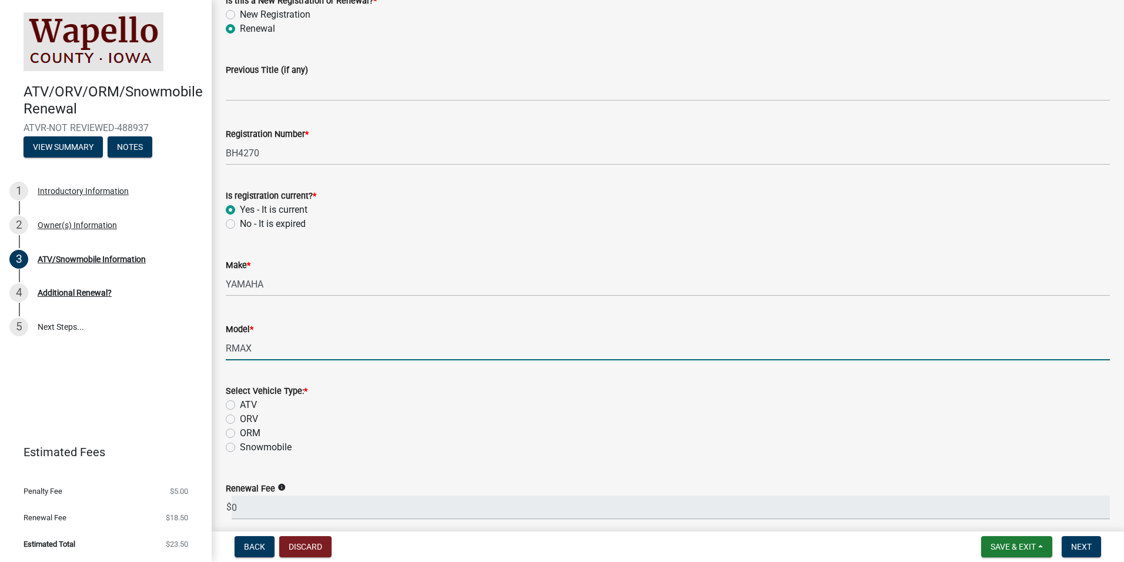
scroll to position [118, 0]
type input "RMAX"
click at [249, 401] on label "ATV" at bounding box center [248, 403] width 17 height 14
click at [248, 401] on input "ATV" at bounding box center [244, 400] width 8 height 8
radio input "true"
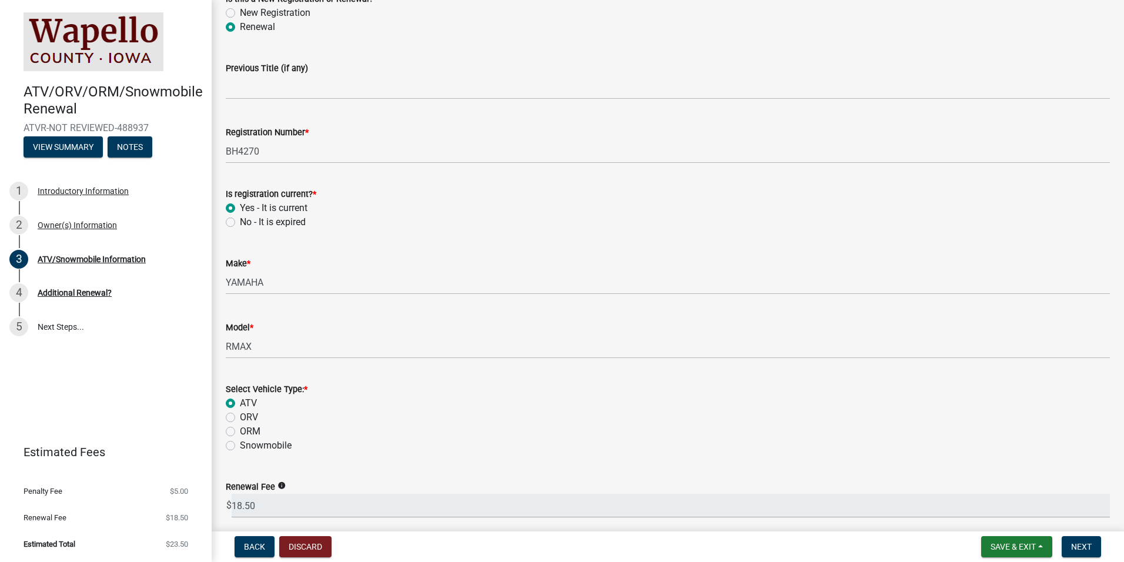
click at [240, 416] on label "ORV" at bounding box center [249, 417] width 18 height 14
click at [240, 416] on input "ORV" at bounding box center [244, 414] width 8 height 8
radio input "true"
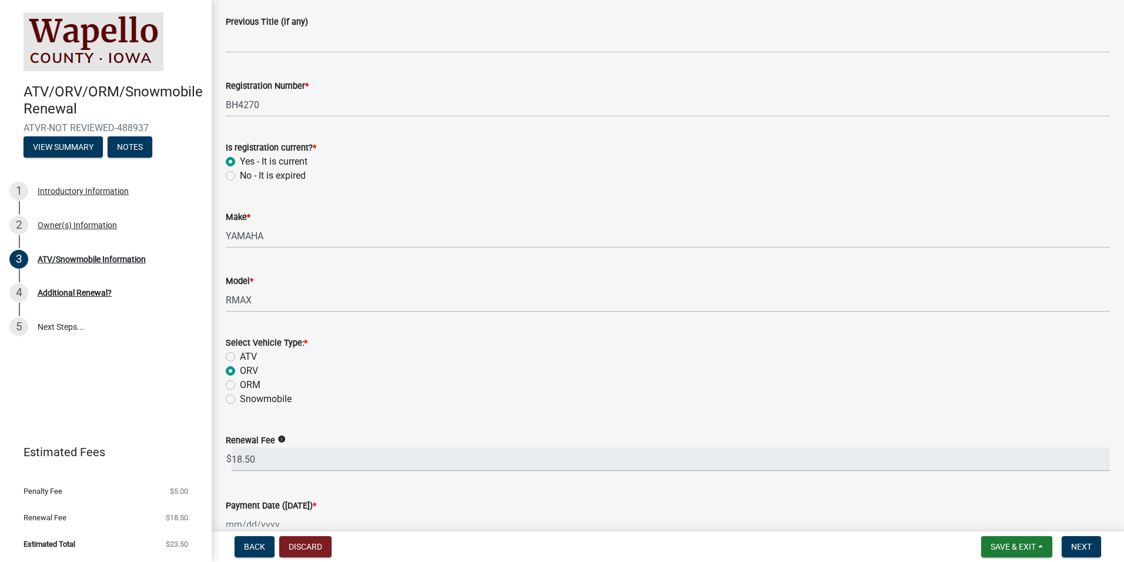
scroll to position [235, 0]
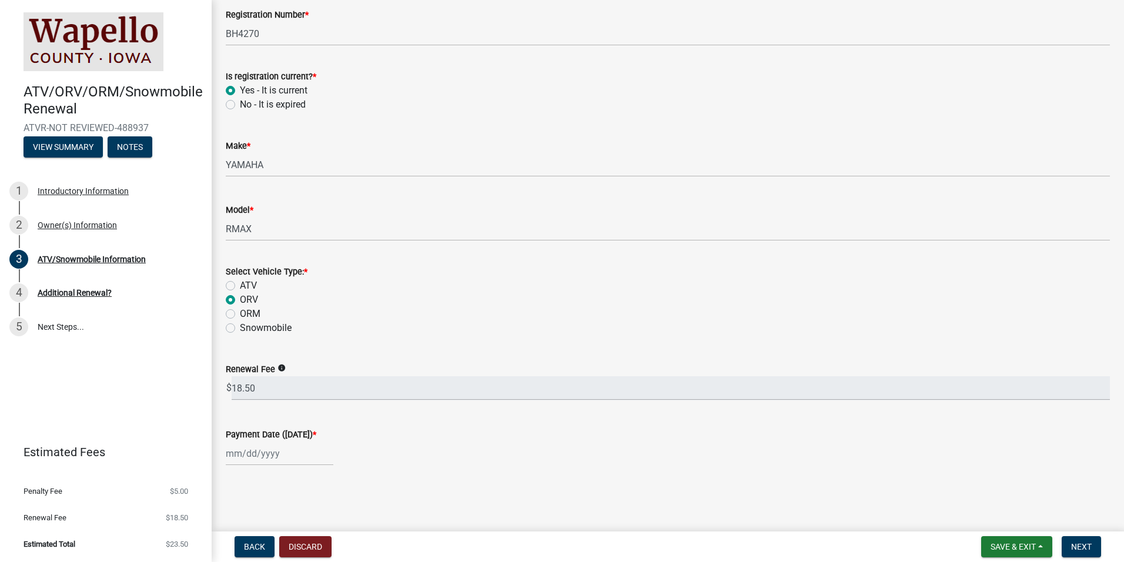
click at [240, 313] on label "ORM" at bounding box center [250, 314] width 21 height 14
click at [240, 313] on input "ORM" at bounding box center [244, 311] width 8 height 8
radio input "true"
click at [240, 285] on label "ATV" at bounding box center [248, 286] width 17 height 14
click at [240, 285] on input "ATV" at bounding box center [244, 283] width 8 height 8
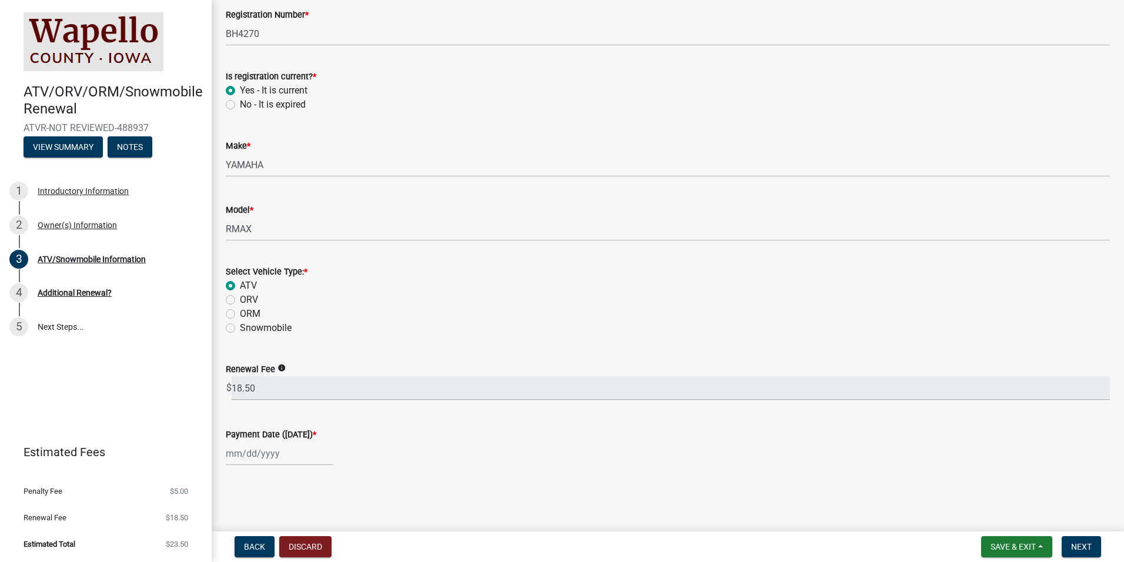
radio input "true"
click at [241, 464] on div at bounding box center [280, 454] width 108 height 24
select select "10"
select select "2025"
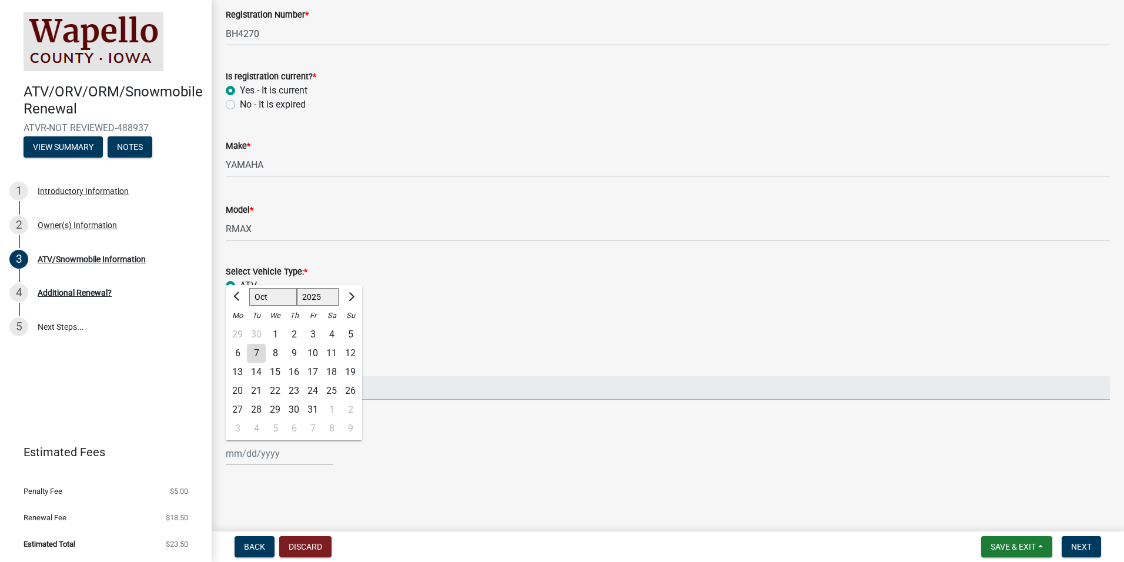
click at [249, 352] on div "7" at bounding box center [256, 353] width 19 height 19
type input "[DATE]"
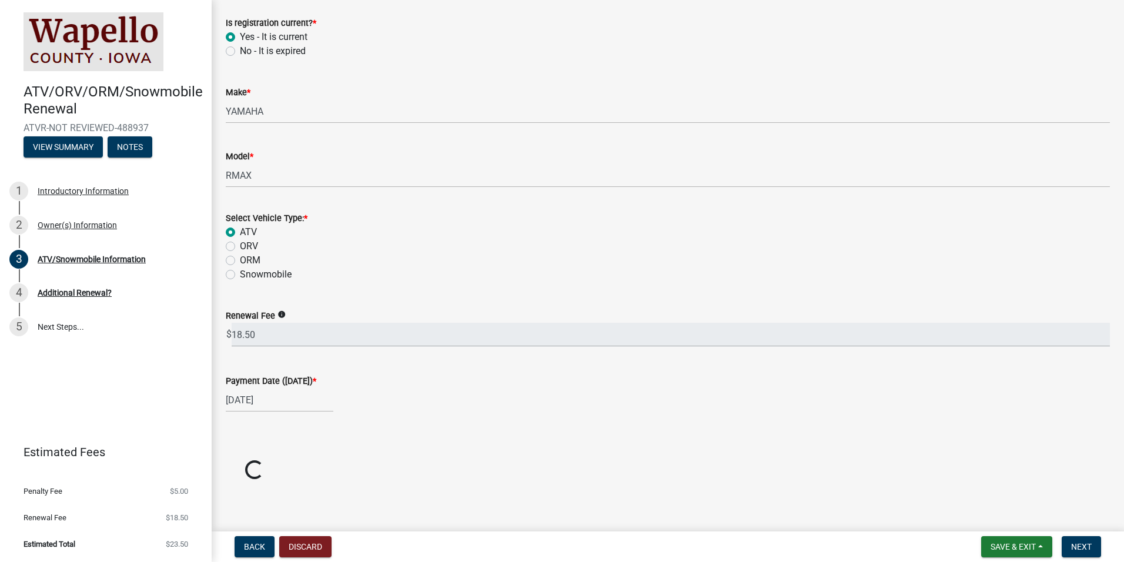
scroll to position [333, 0]
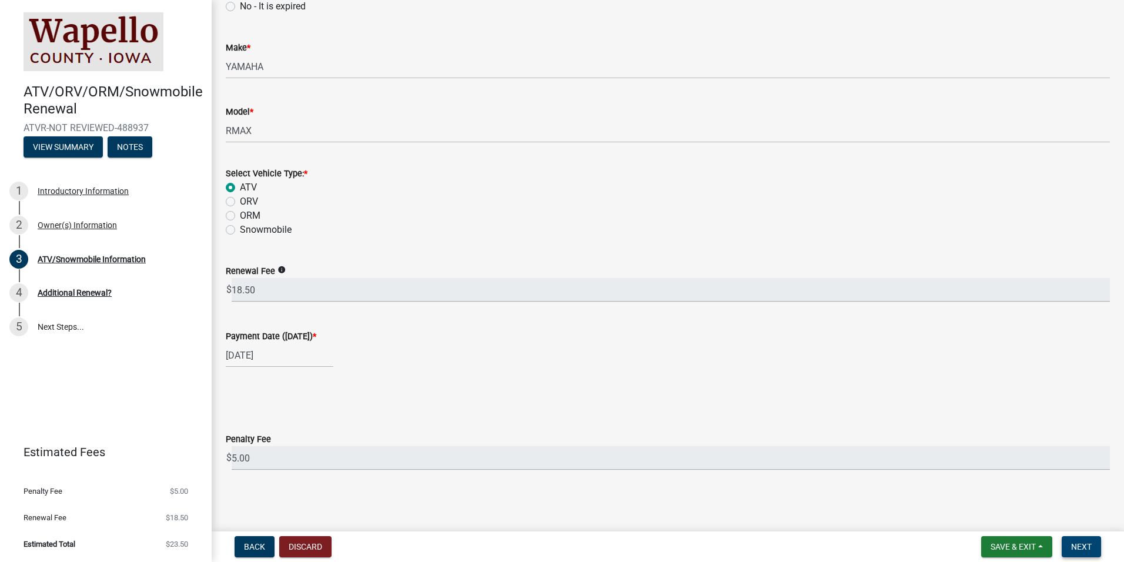
click at [1096, 550] on button "Next" at bounding box center [1081, 546] width 39 height 21
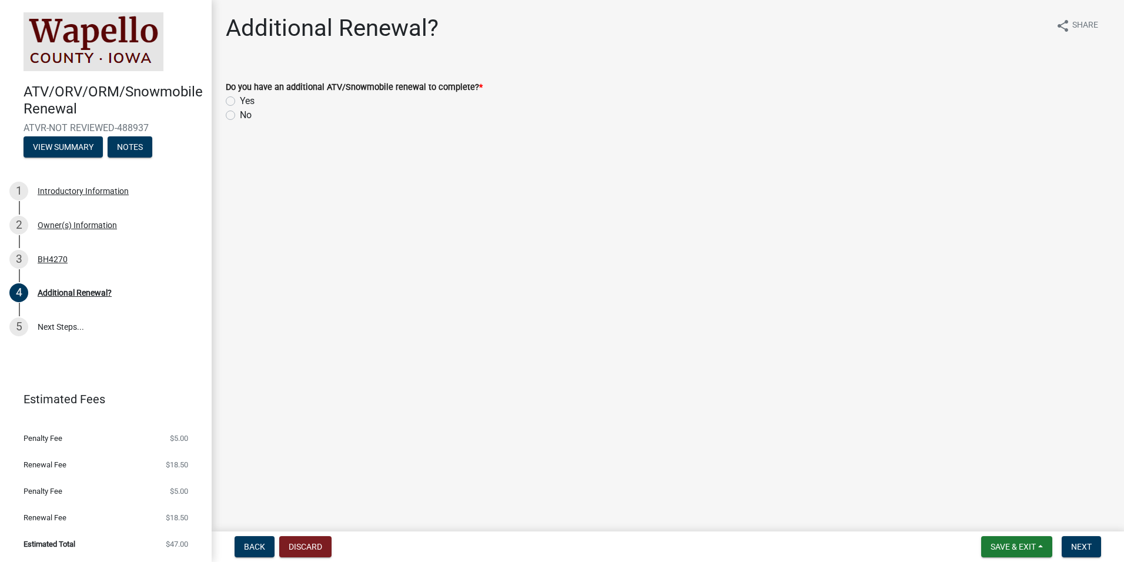
click at [240, 98] on label "Yes" at bounding box center [247, 101] width 15 height 14
click at [240, 98] on input "Yes" at bounding box center [244, 98] width 8 height 8
radio input "true"
click at [1084, 553] on button "Next" at bounding box center [1081, 546] width 39 height 21
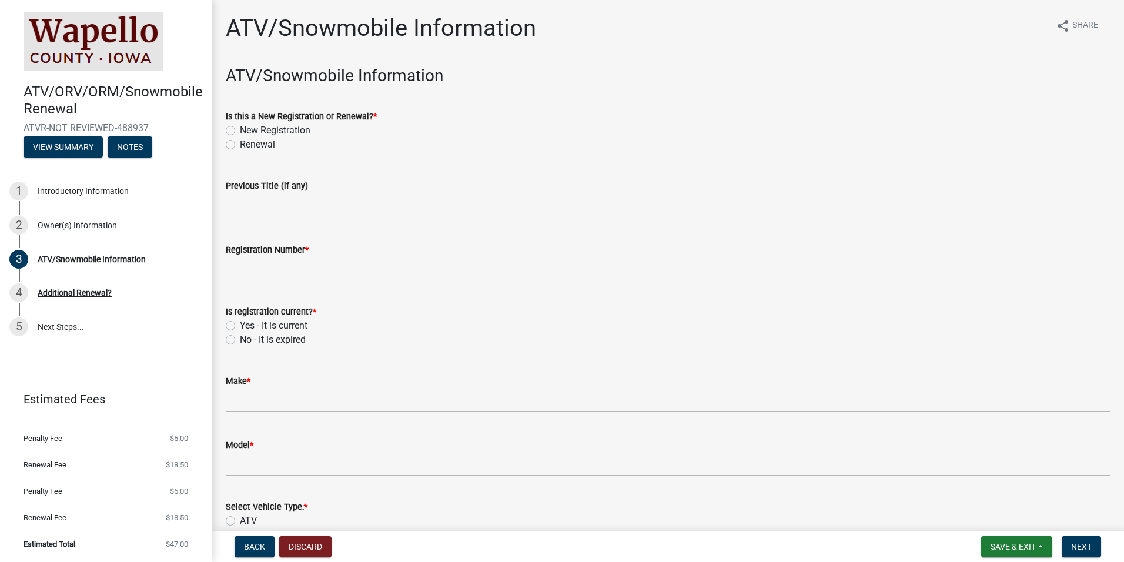
click at [275, 125] on label "New Registration" at bounding box center [275, 130] width 71 height 14
click at [248, 125] on input "New Registration" at bounding box center [244, 127] width 8 height 8
radio input "true"
click at [251, 144] on label "Renewal" at bounding box center [257, 145] width 35 height 14
click at [248, 144] on input "Renewal" at bounding box center [244, 142] width 8 height 8
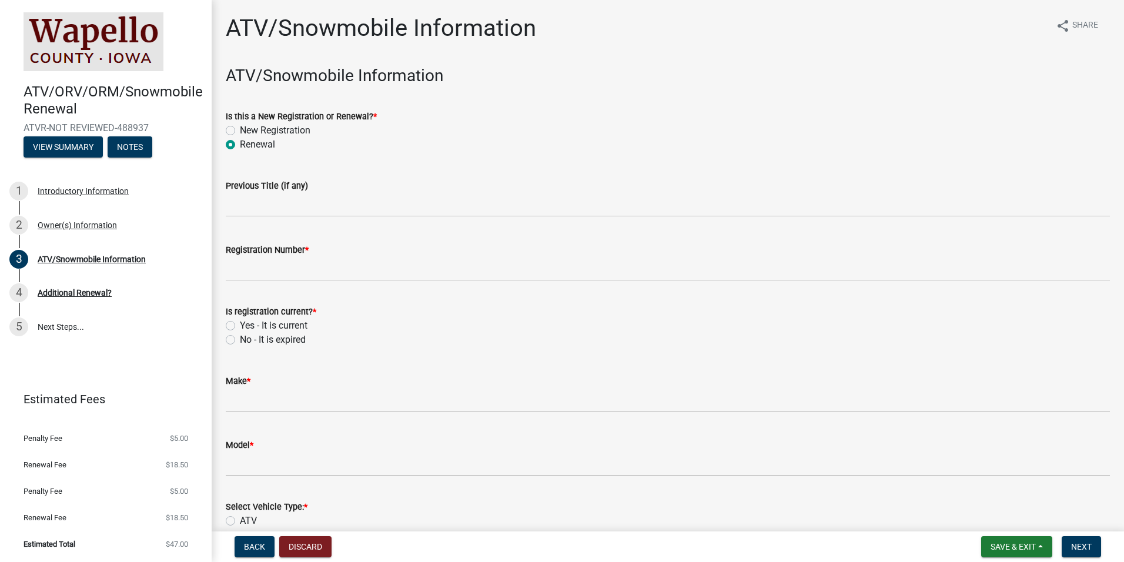
radio input "true"
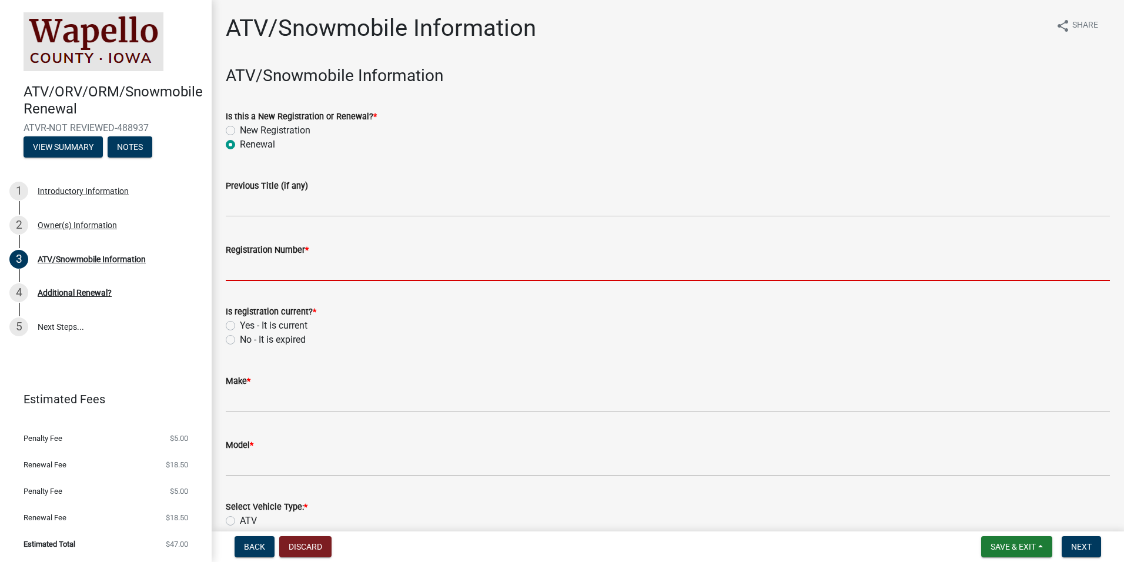
click at [232, 265] on input "Registration Number *" at bounding box center [668, 269] width 884 height 24
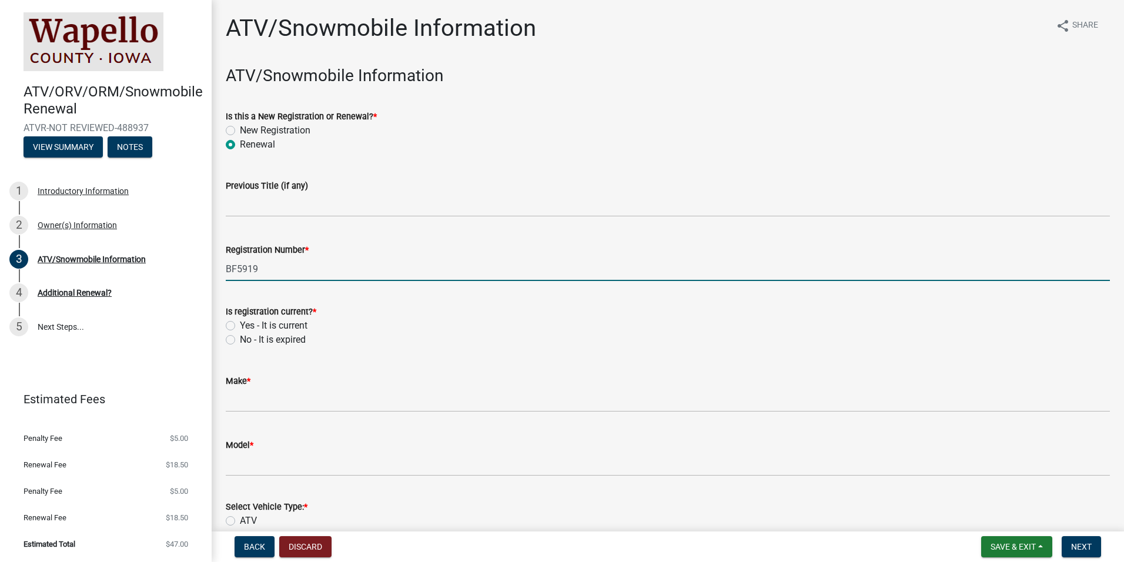
type input "BF5919"
click at [240, 326] on label "Yes - It is current" at bounding box center [274, 326] width 68 height 14
click at [240, 326] on input "Yes - It is current" at bounding box center [244, 323] width 8 height 8
radio input "true"
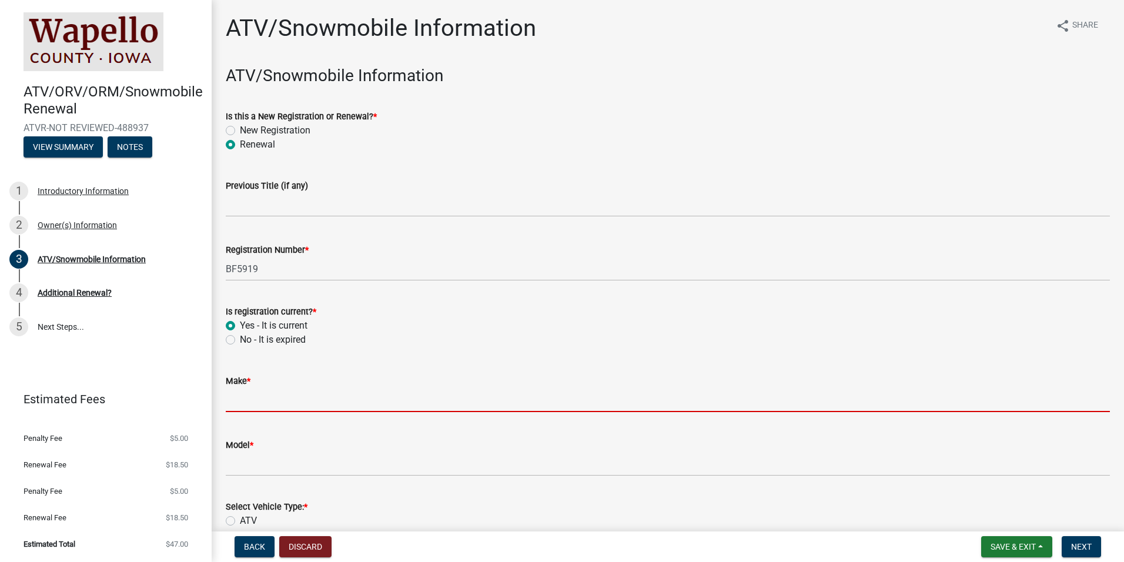
drag, startPoint x: 246, startPoint y: 402, endPoint x: 240, endPoint y: 398, distance: 7.7
click at [246, 402] on input "Make *" at bounding box center [668, 400] width 884 height 24
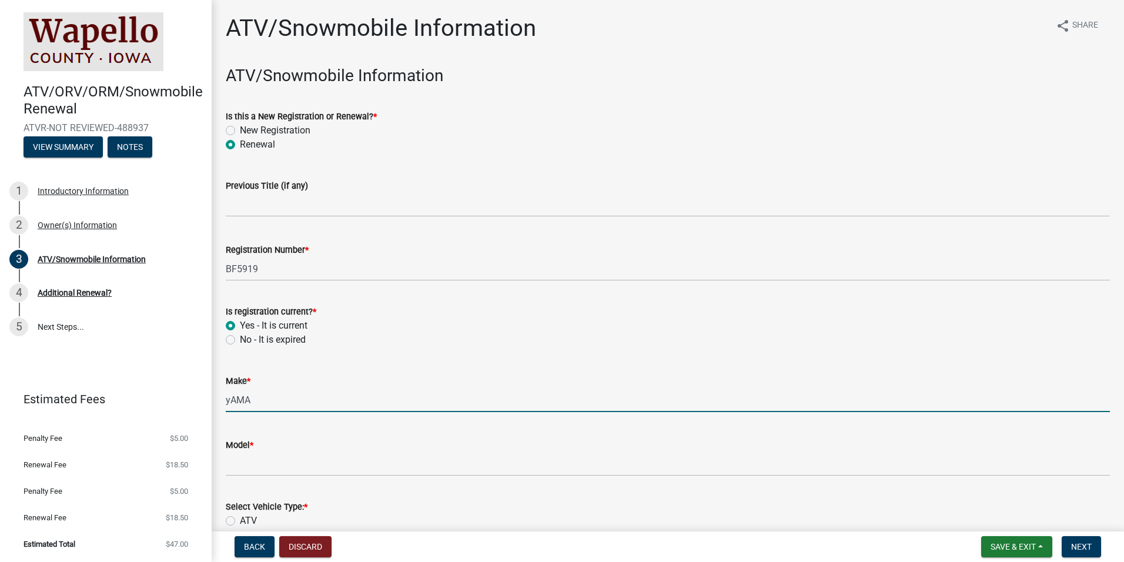
type input "YAMAHA"
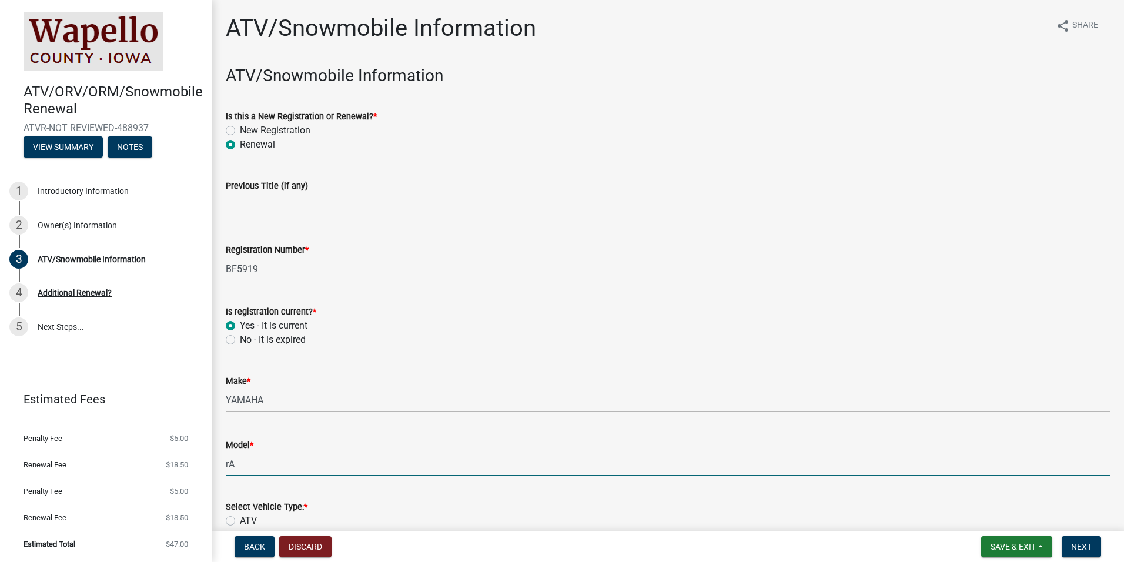
type input "r"
type input "RAPTOR"
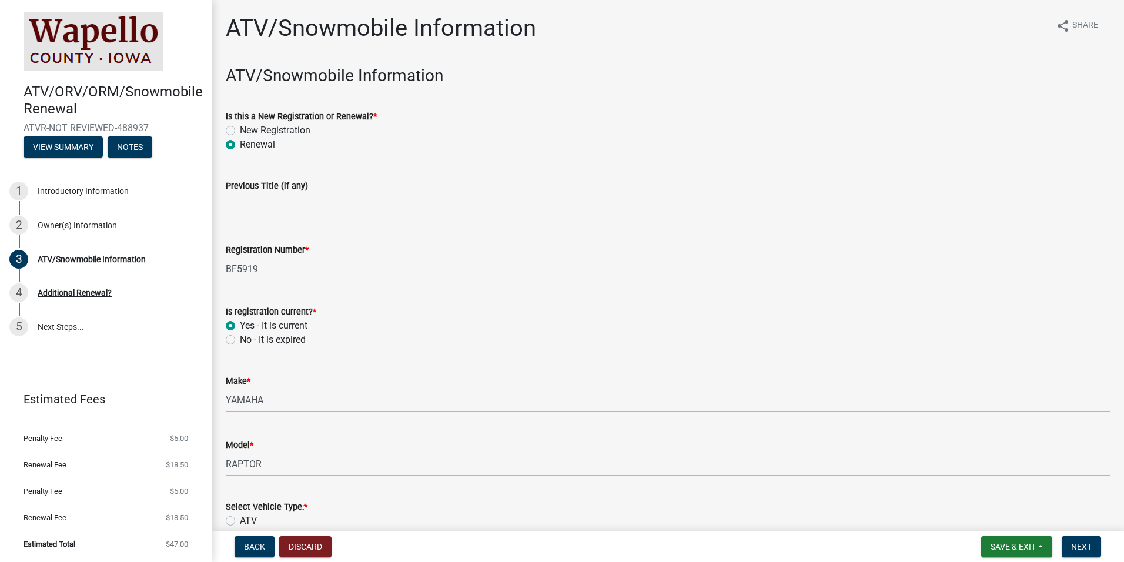
click at [240, 518] on label "ATV" at bounding box center [248, 521] width 17 height 14
click at [240, 518] on input "ATV" at bounding box center [244, 518] width 8 height 8
radio input "true"
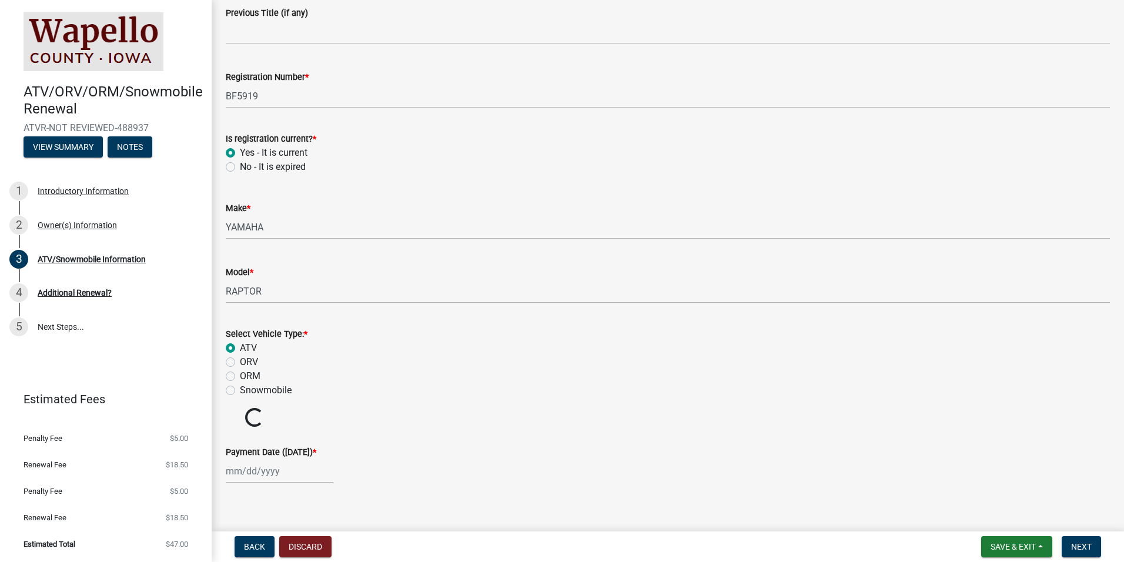
scroll to position [235, 0]
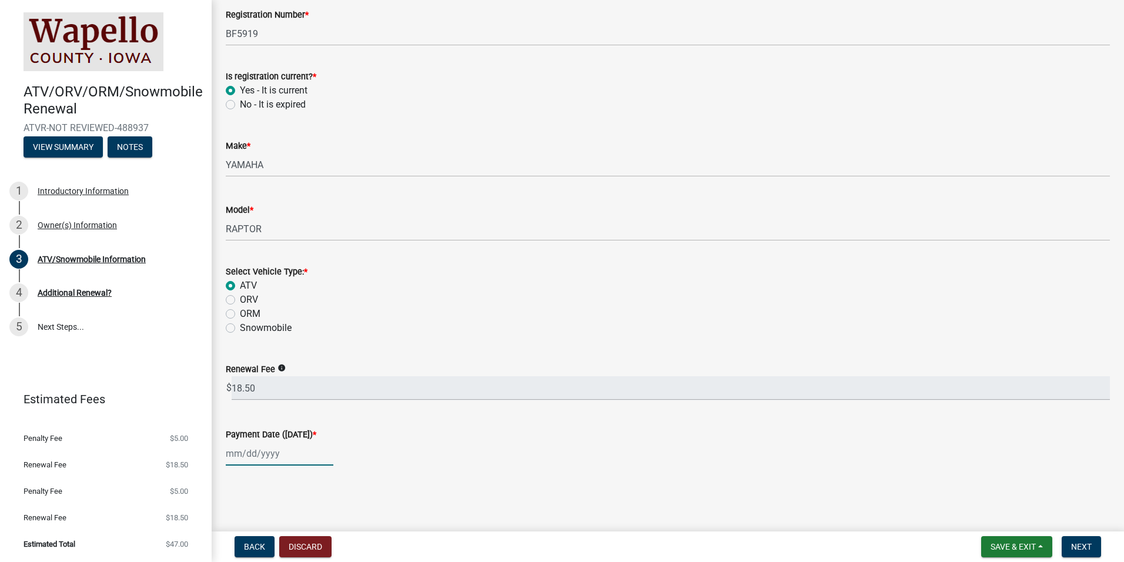
select select "10"
select select "2025"
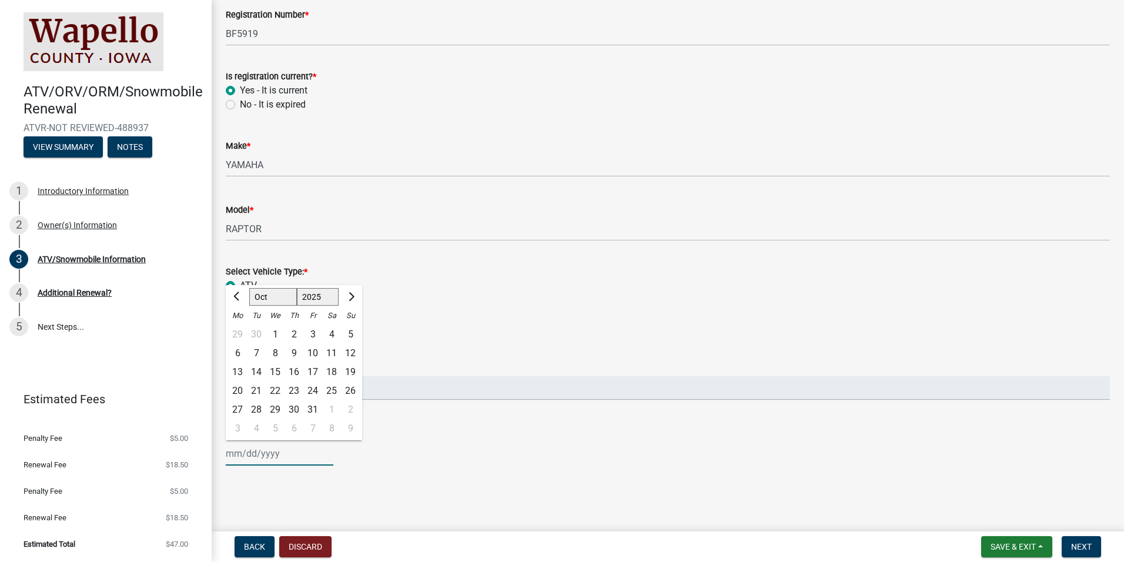
click at [249, 453] on div "[PERSON_NAME] Feb Mar Apr [PERSON_NAME][DATE] Oct Nov [DATE] 1526 1527 1528 152…" at bounding box center [280, 454] width 108 height 24
click at [252, 355] on div "7" at bounding box center [256, 353] width 19 height 19
type input "[DATE]"
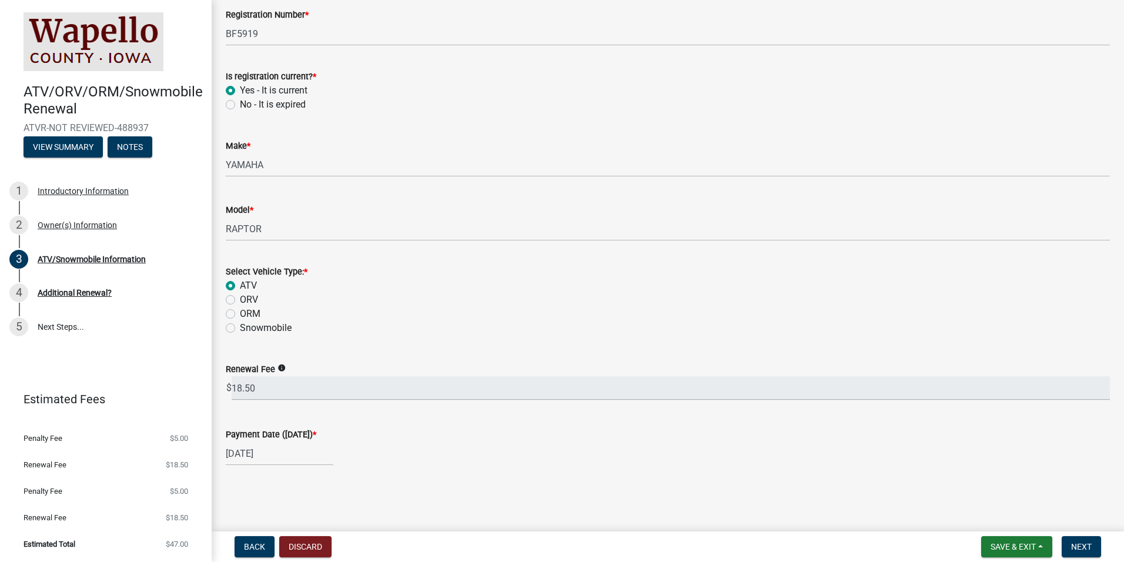
scroll to position [333, 0]
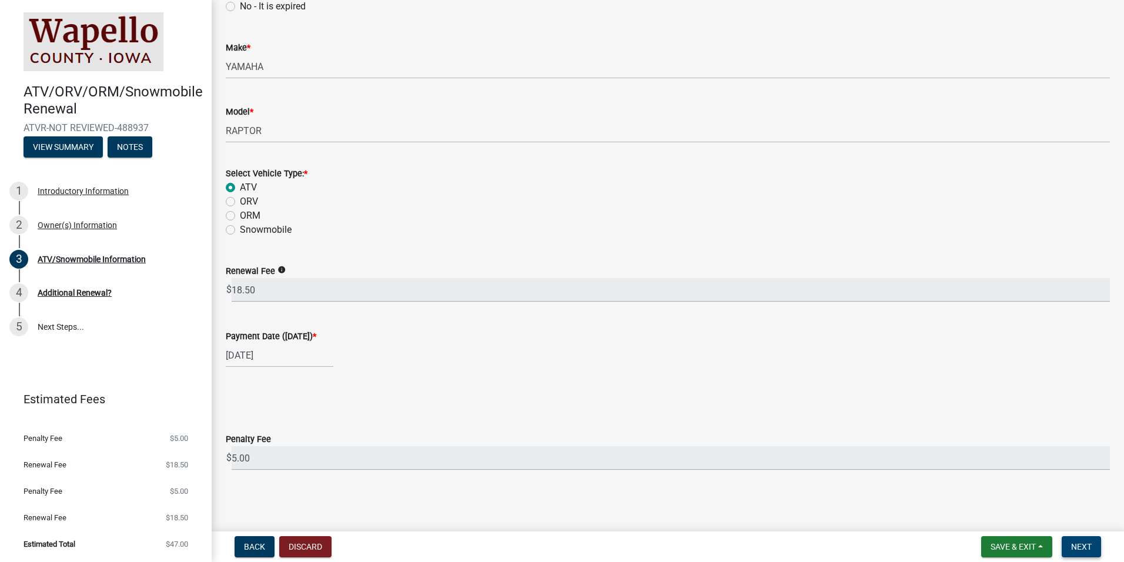
click at [1090, 549] on span "Next" at bounding box center [1081, 546] width 21 height 9
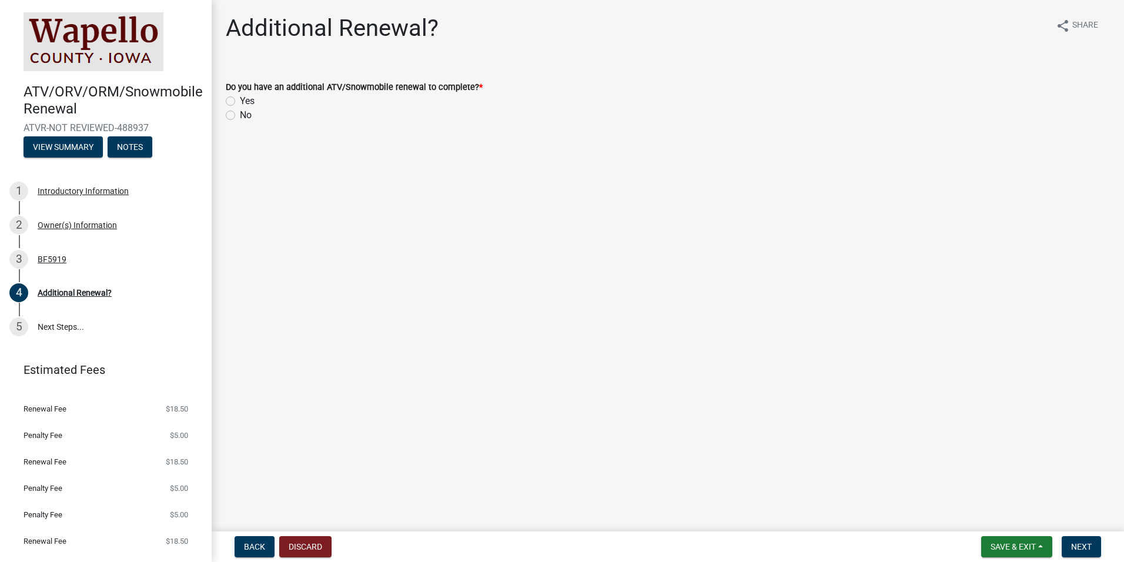
click at [236, 114] on div "No" at bounding box center [668, 115] width 884 height 14
click at [240, 116] on label "No" at bounding box center [246, 115] width 12 height 14
click at [240, 116] on input "No" at bounding box center [244, 112] width 8 height 8
radio input "true"
click at [1073, 542] on span "Next" at bounding box center [1081, 546] width 21 height 9
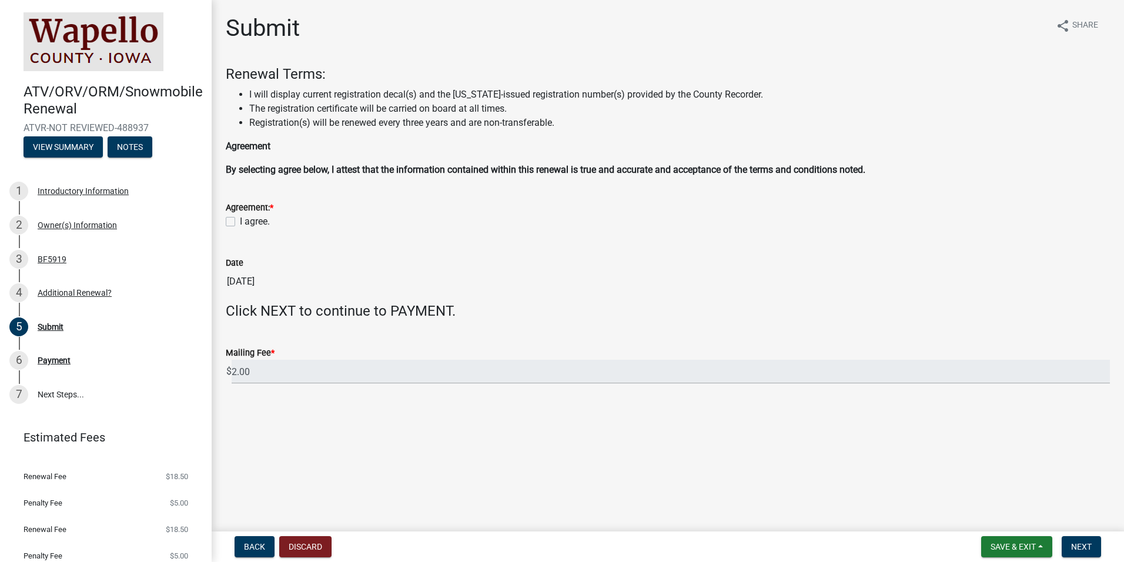
click at [236, 218] on div "I agree." at bounding box center [668, 222] width 884 height 14
click at [240, 223] on label "I agree." at bounding box center [255, 222] width 30 height 14
click at [240, 222] on input "I agree." at bounding box center [244, 219] width 8 height 8
checkbox input "true"
click at [1093, 543] on button "Next" at bounding box center [1081, 546] width 39 height 21
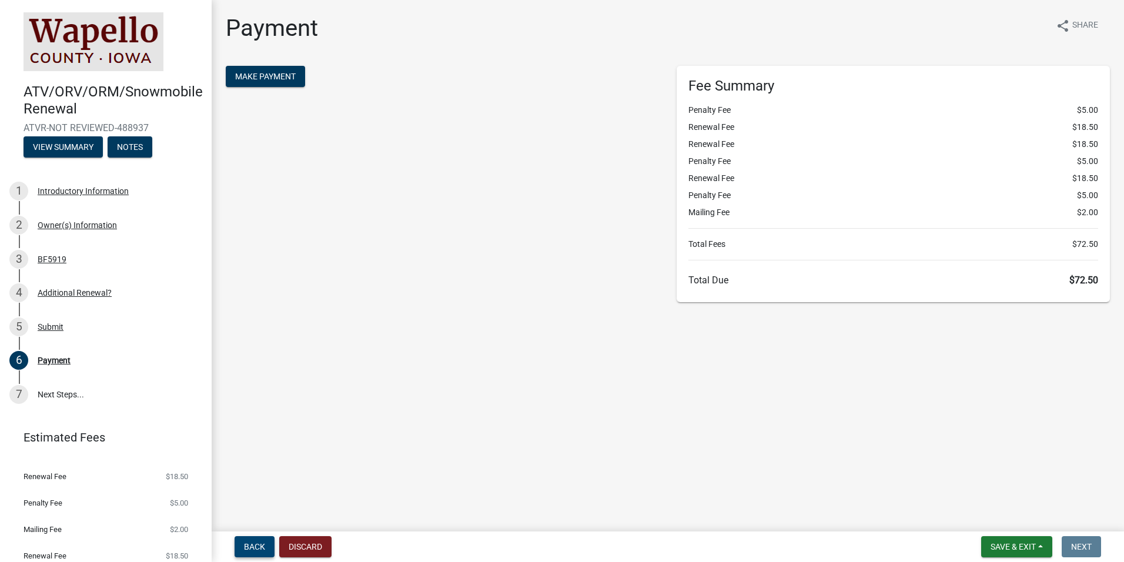
click at [259, 549] on span "Back" at bounding box center [254, 546] width 21 height 9
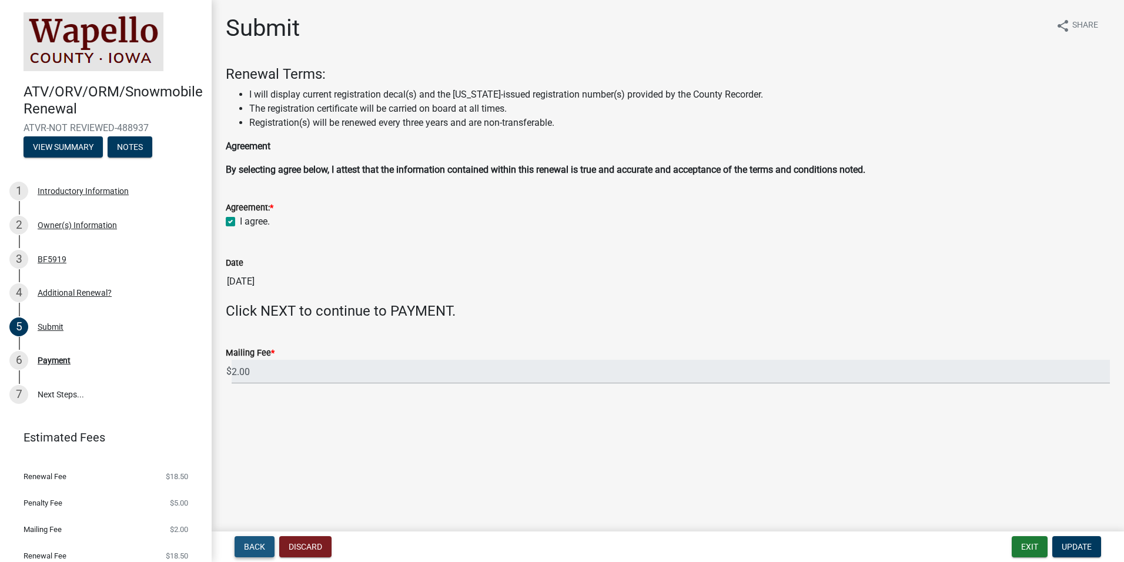
click at [259, 549] on span "Back" at bounding box center [254, 546] width 21 height 9
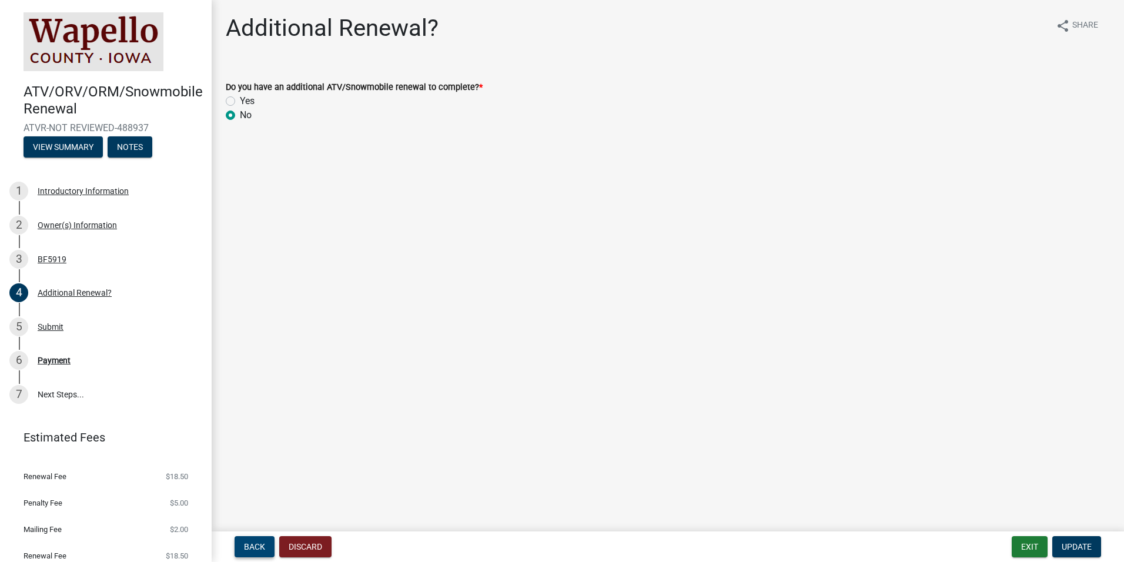
click at [259, 549] on span "Back" at bounding box center [254, 546] width 21 height 9
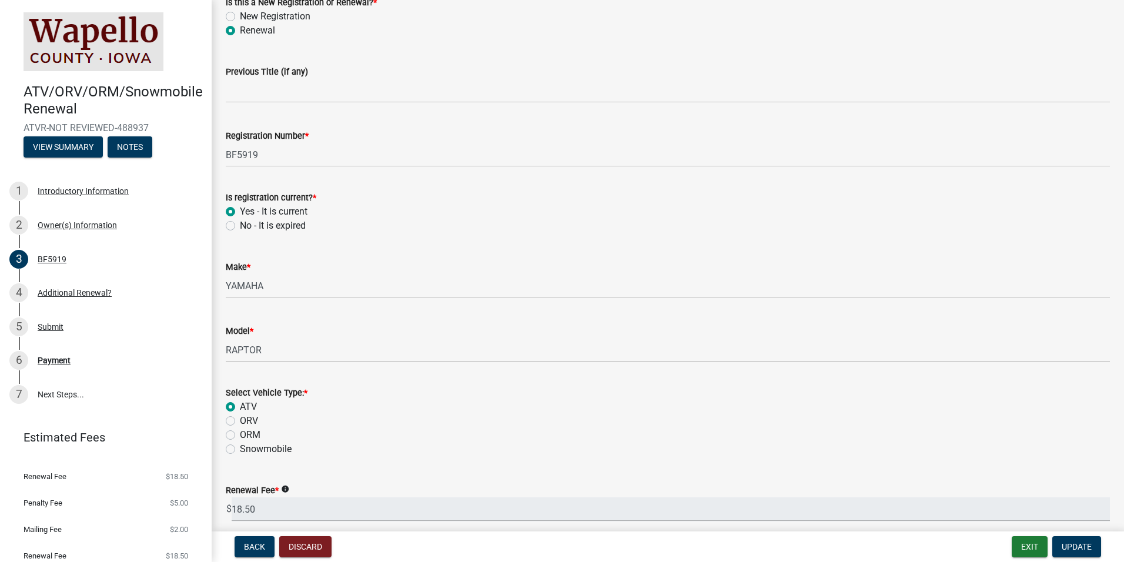
scroll to position [333, 0]
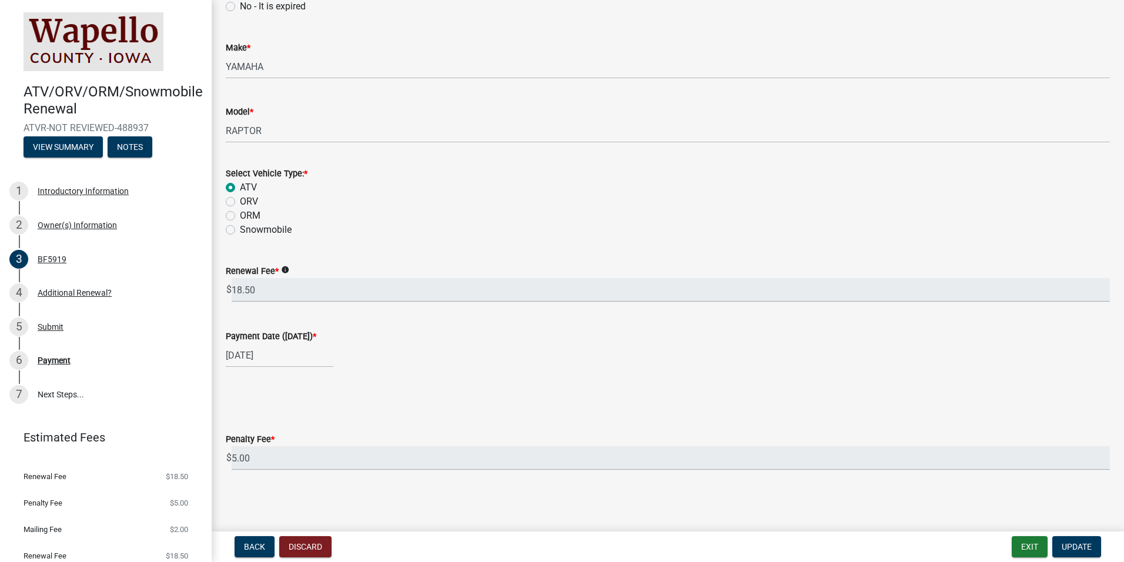
click at [298, 353] on div "[DATE]" at bounding box center [280, 355] width 108 height 24
select select "10"
select select "2025"
click at [282, 385] on select "Jan Feb Mar Apr May Jun [DATE] Aug Sep Oct Nov Dec" at bounding box center [273, 381] width 48 height 18
select select "12"
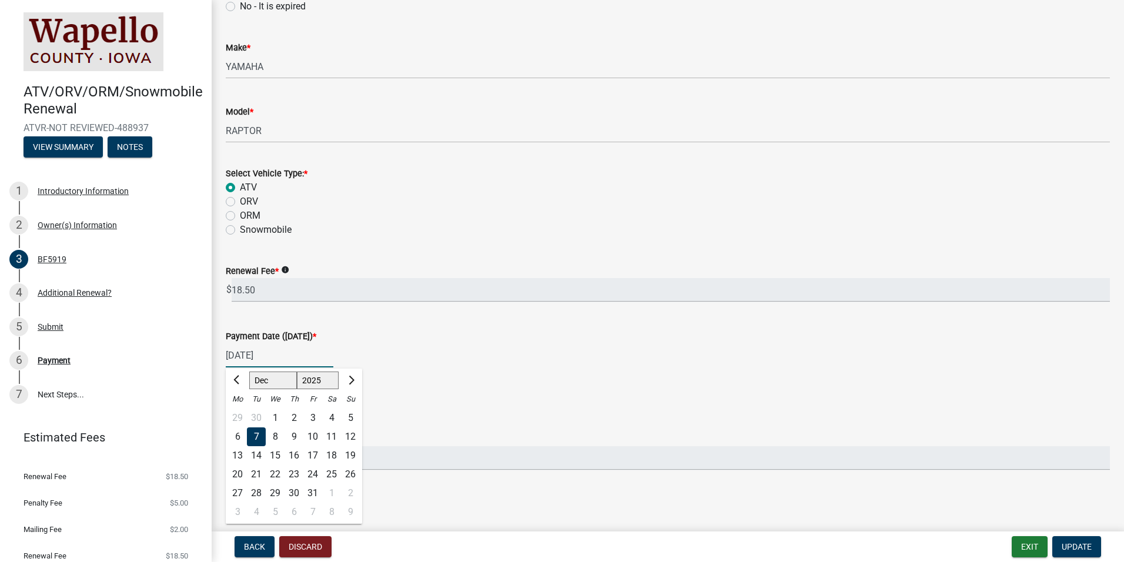
click at [249, 372] on select "Jan Feb Mar Apr May Jun [DATE] Aug Sep Oct Nov Dec" at bounding box center [273, 381] width 48 height 18
click at [333, 437] on div "13" at bounding box center [331, 437] width 19 height 19
type input "[DATE]"
click at [300, 540] on button "Discard" at bounding box center [305, 546] width 52 height 21
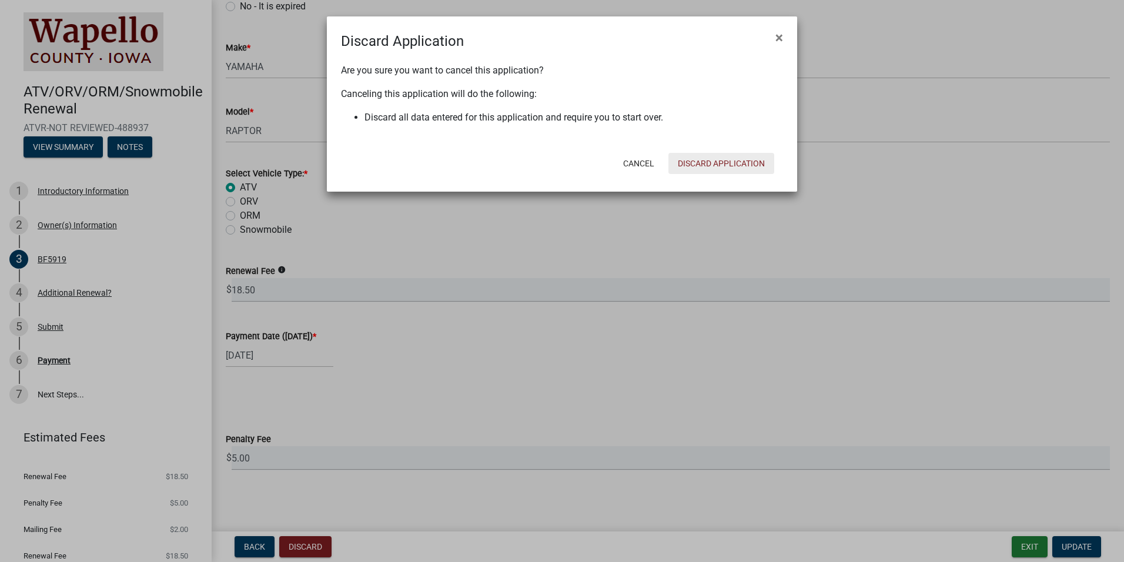
click at [695, 162] on button "Discard Application" at bounding box center [722, 163] width 106 height 21
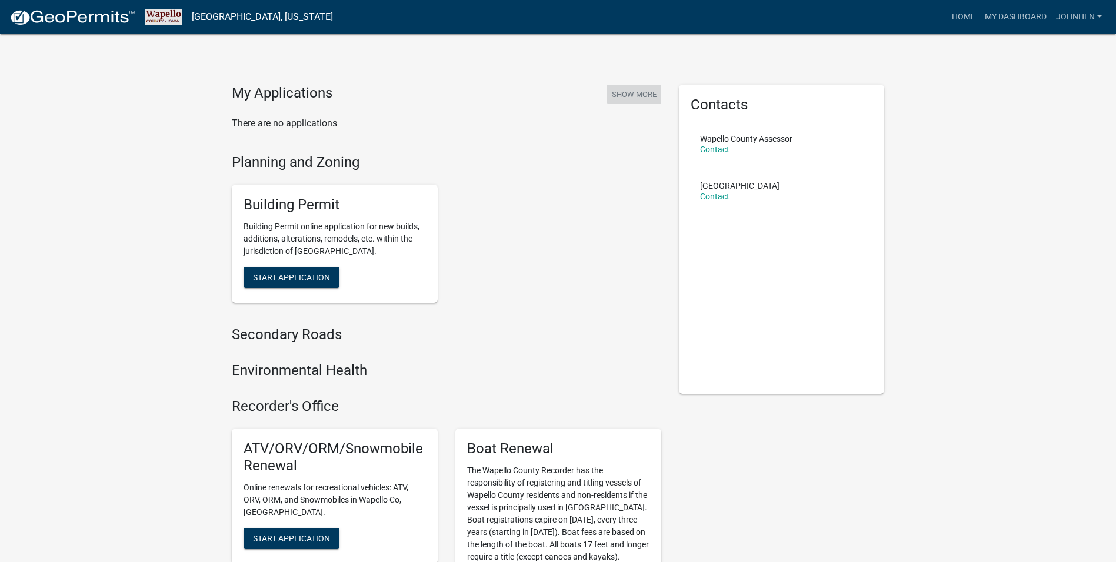
click at [625, 95] on button "Show More" at bounding box center [634, 94] width 54 height 19
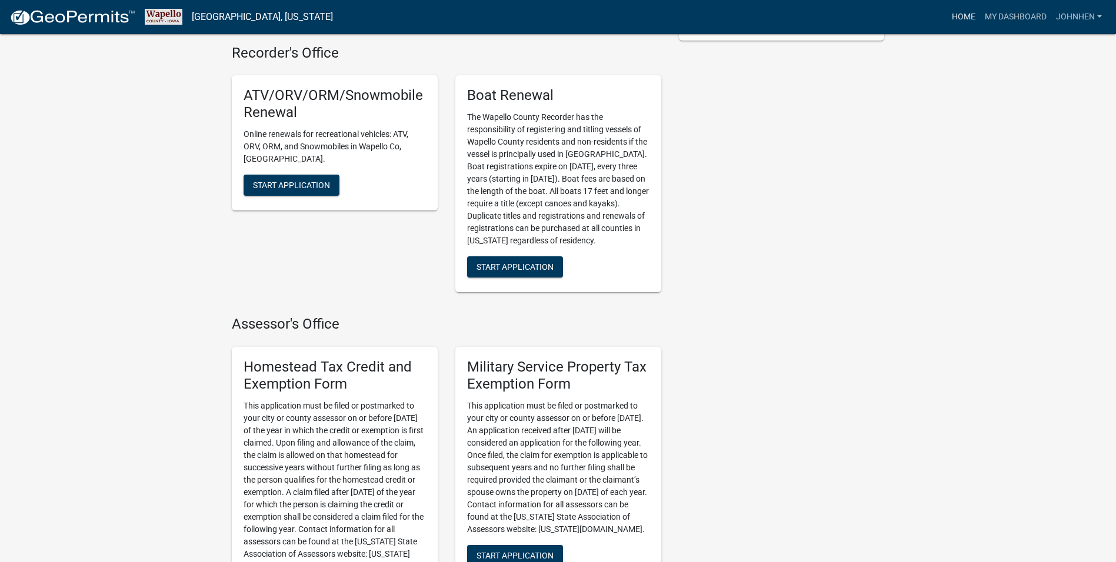
scroll to position [341, 0]
